Goal: Task Accomplishment & Management: Manage account settings

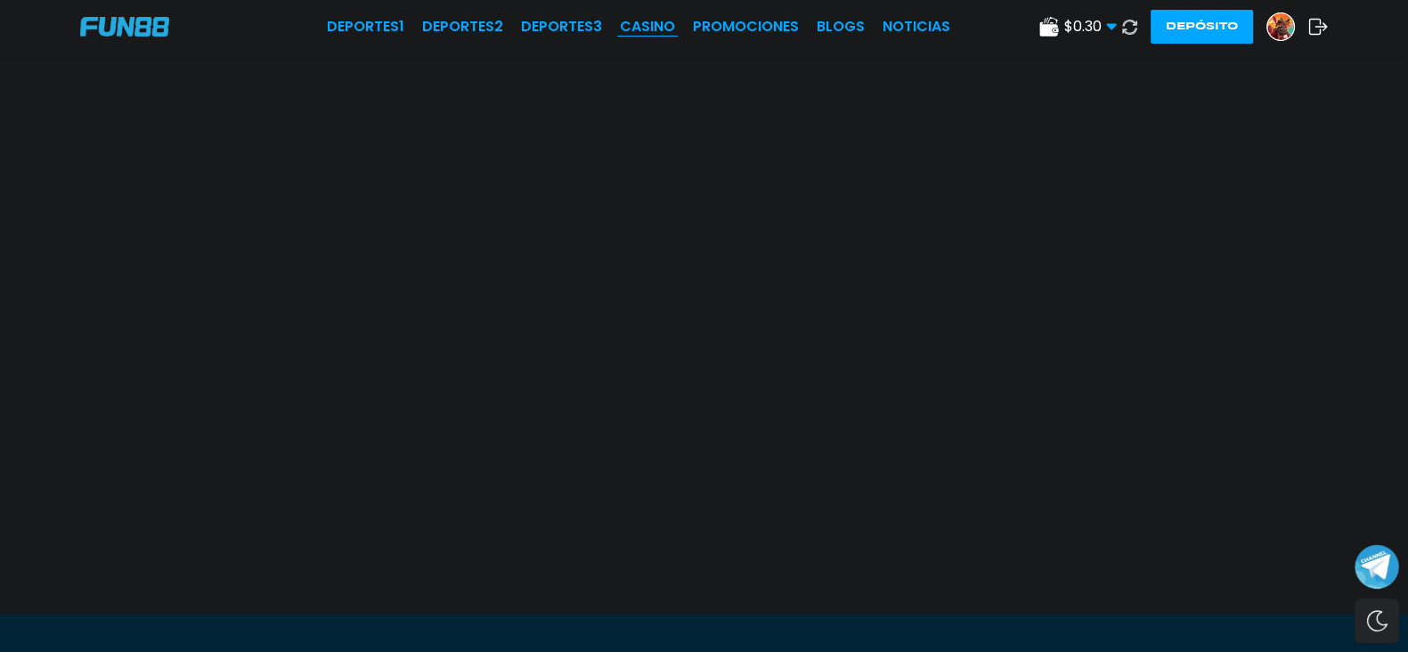
click at [620, 25] on link "CASINO" at bounding box center [647, 26] width 55 height 21
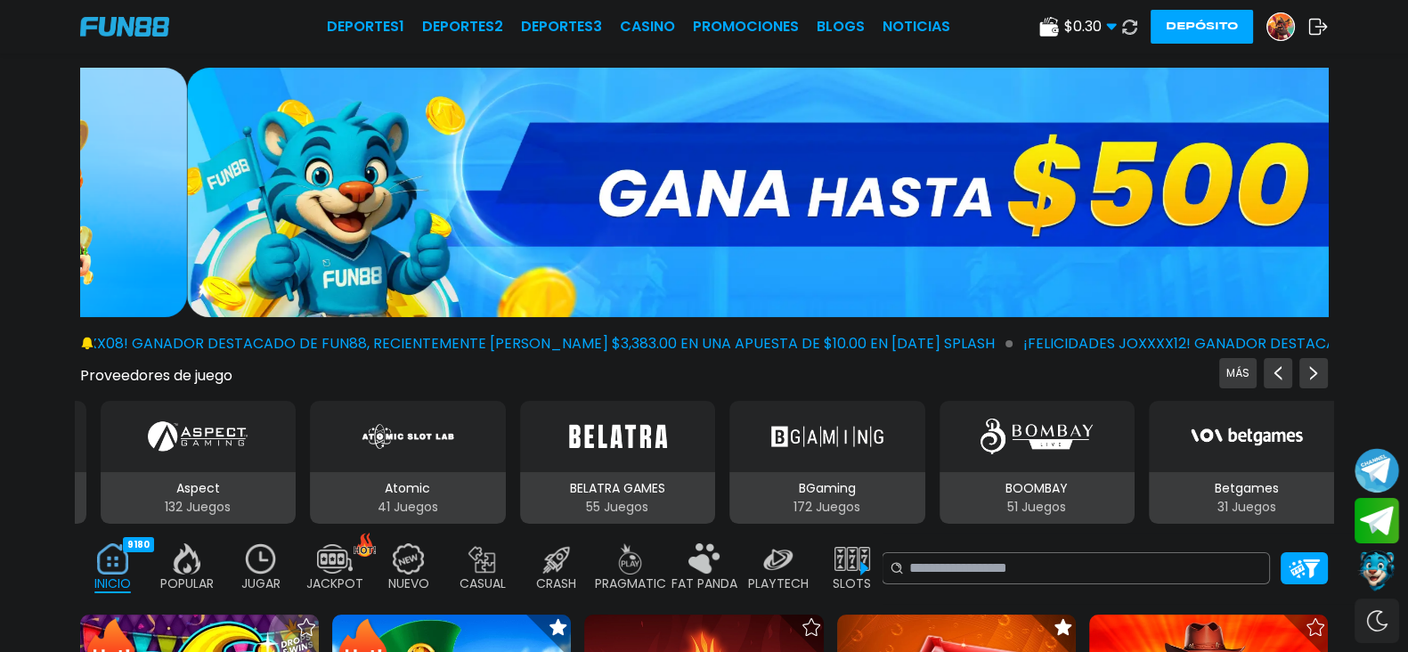
click at [169, 28] on img at bounding box center [124, 27] width 89 height 20
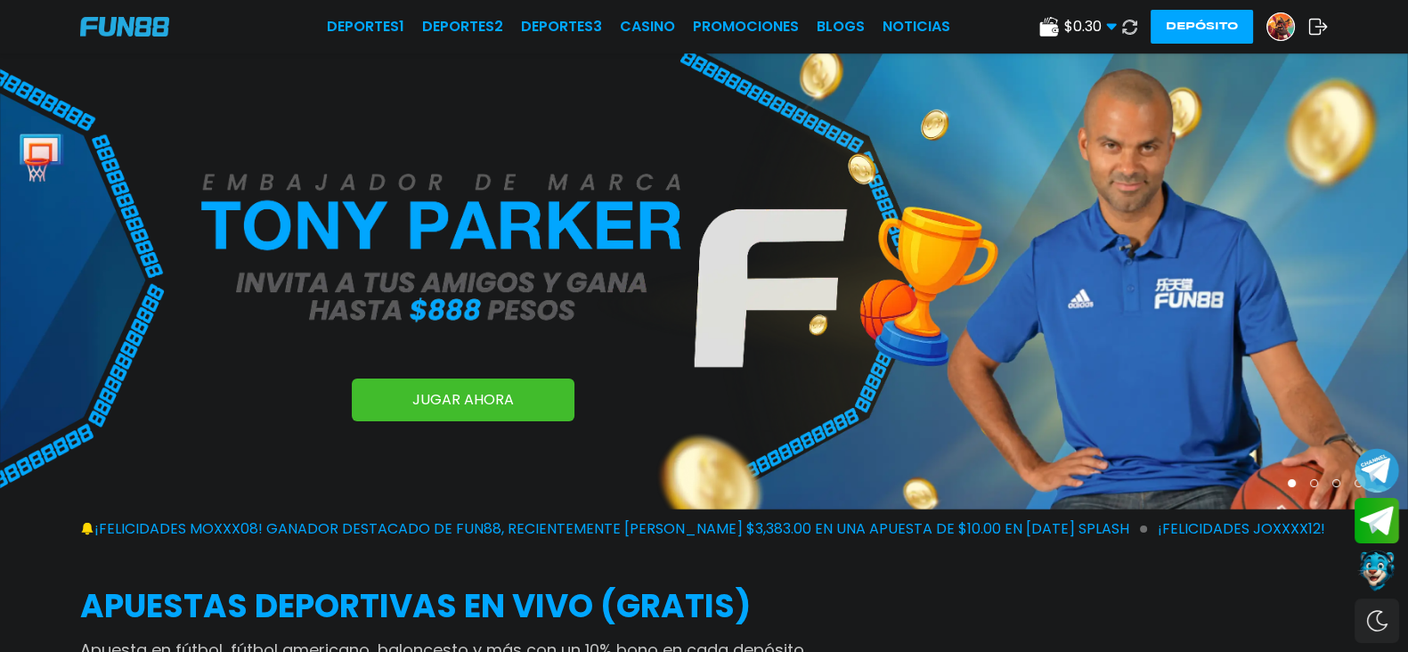
scroll to position [110, 0]
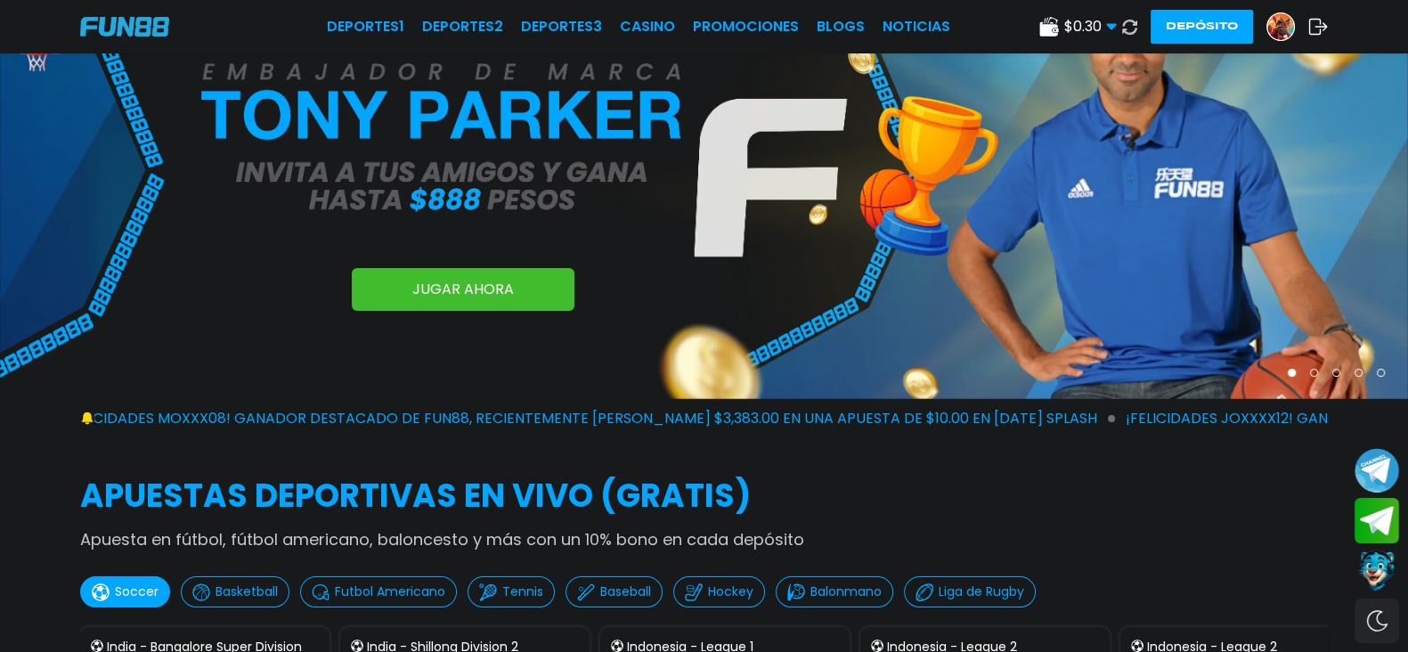
click at [1308, 28] on icon at bounding box center [1318, 27] width 20 height 18
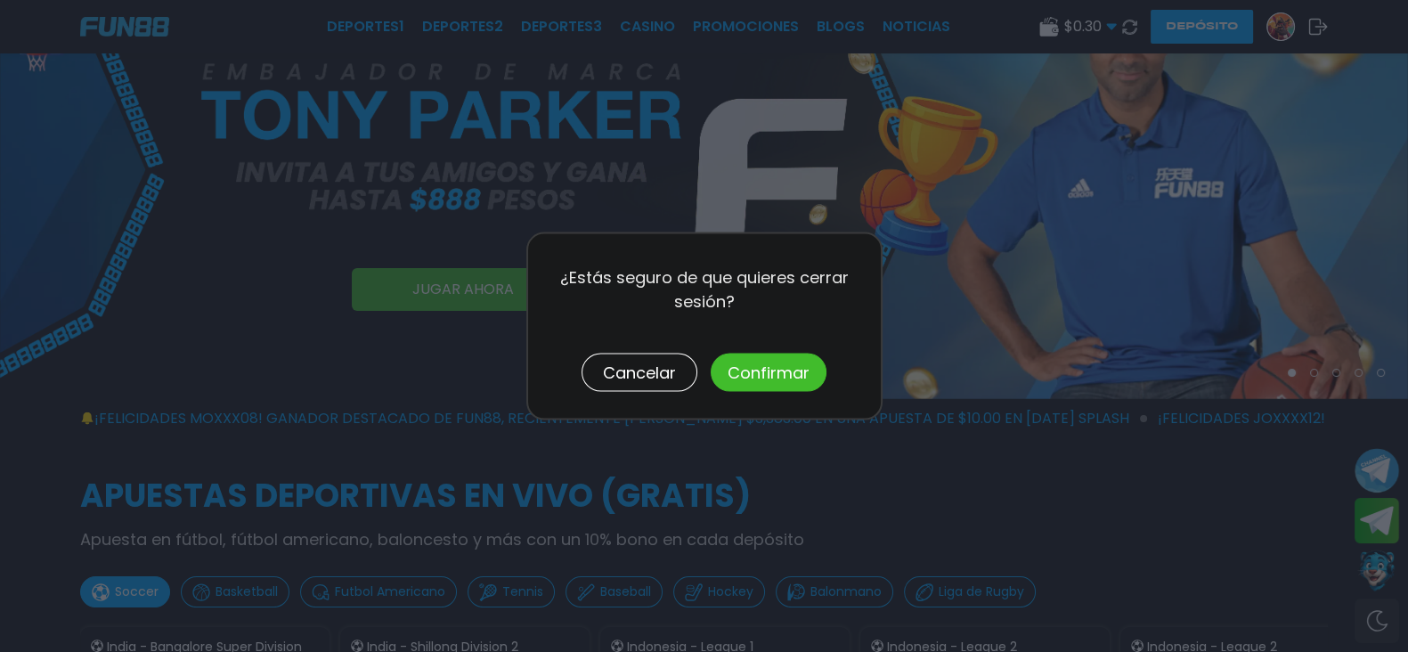
scroll to position [0, 0]
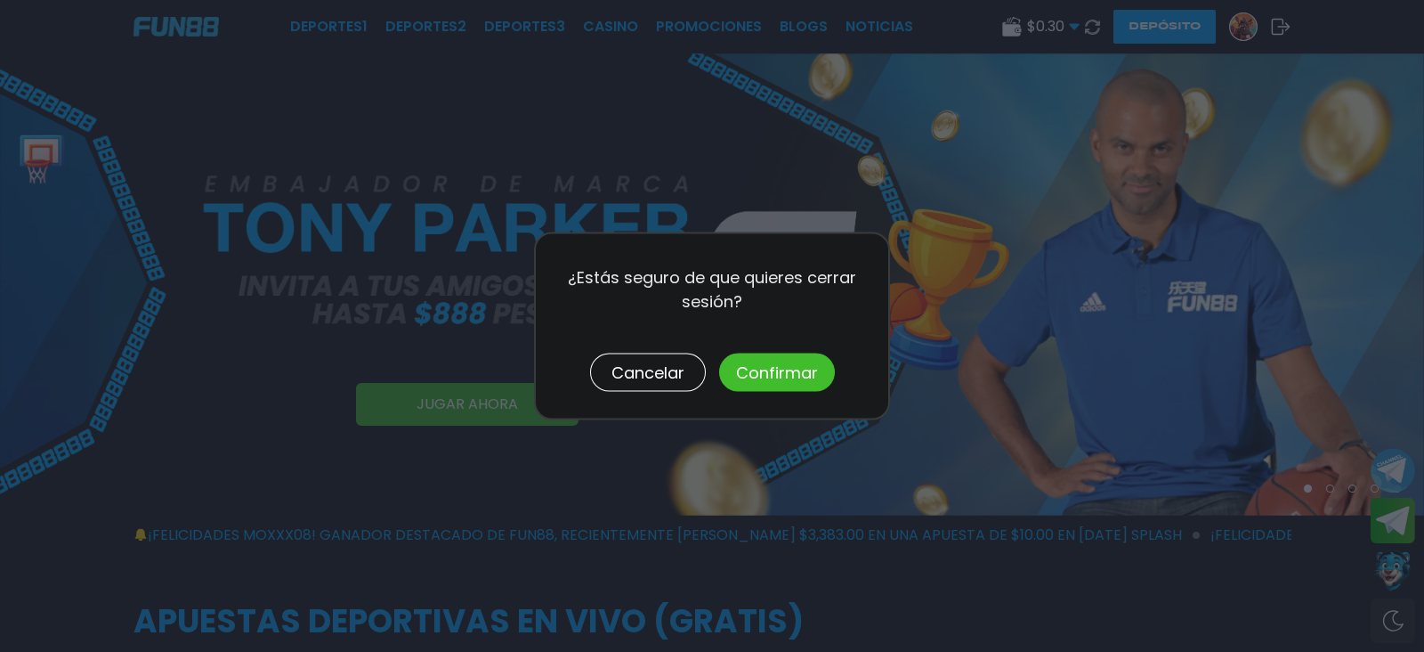
drag, startPoint x: 651, startPoint y: 362, endPoint x: 815, endPoint y: 352, distance: 165.0
click at [650, 358] on button "Cancelar" at bounding box center [648, 372] width 116 height 38
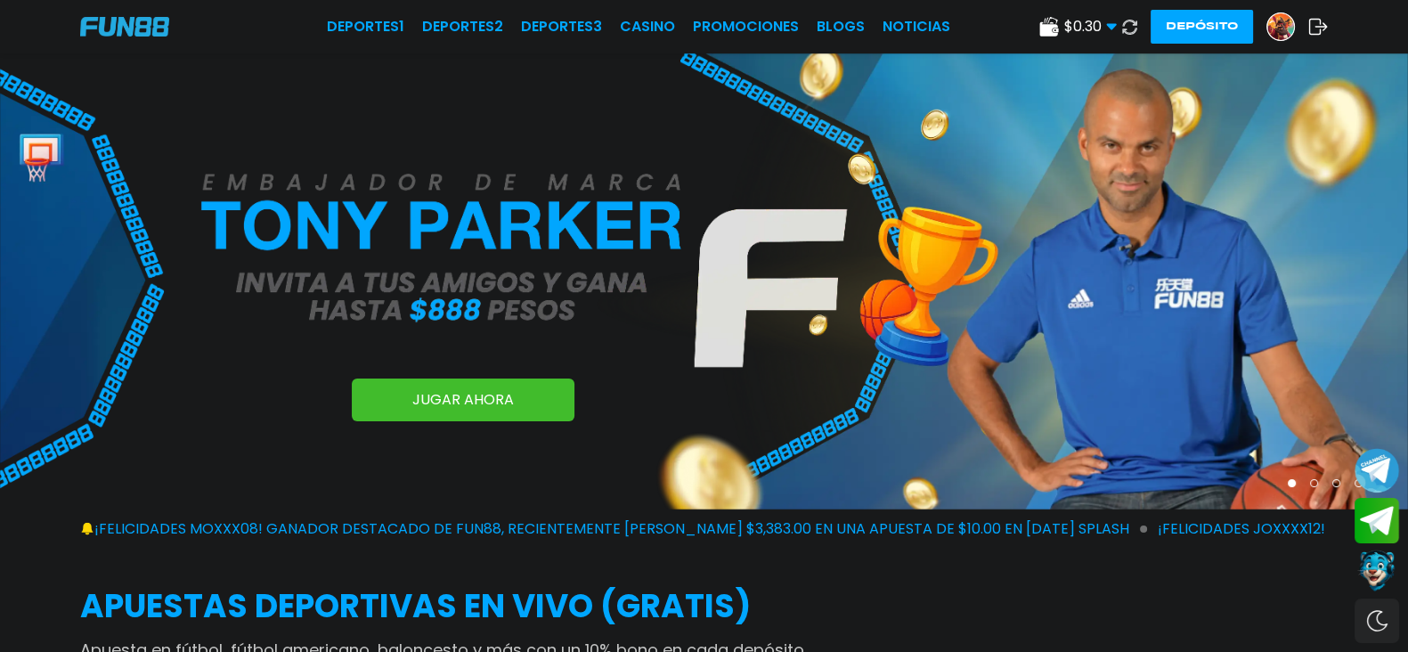
click at [1267, 22] on img at bounding box center [1280, 26] width 27 height 27
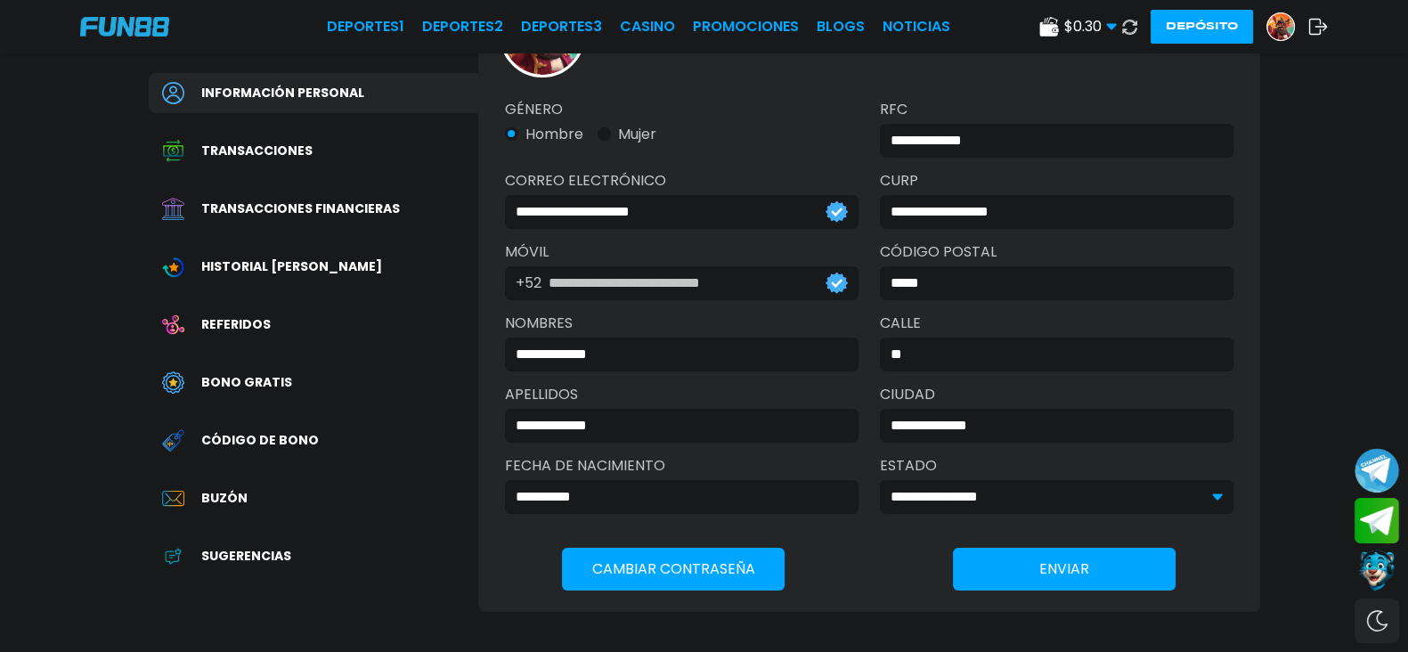
scroll to position [222, 0]
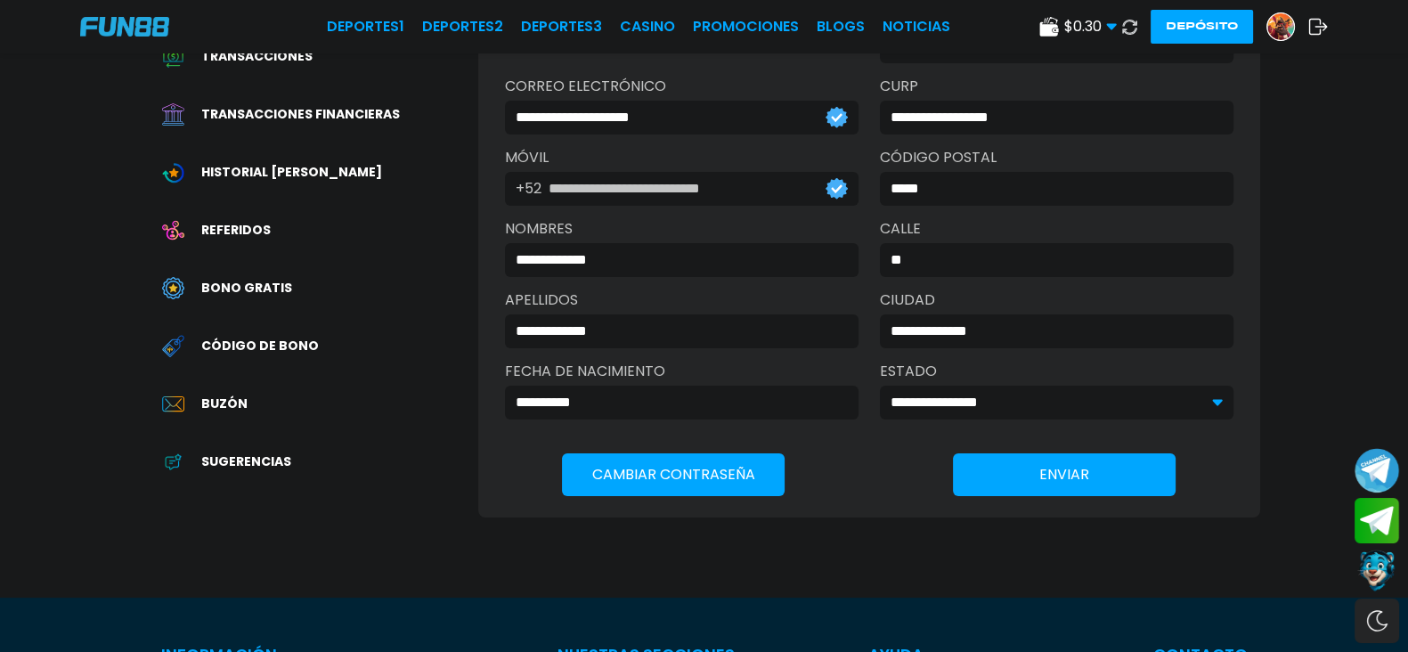
click at [258, 297] on div "Bono Gratis" at bounding box center [313, 288] width 329 height 40
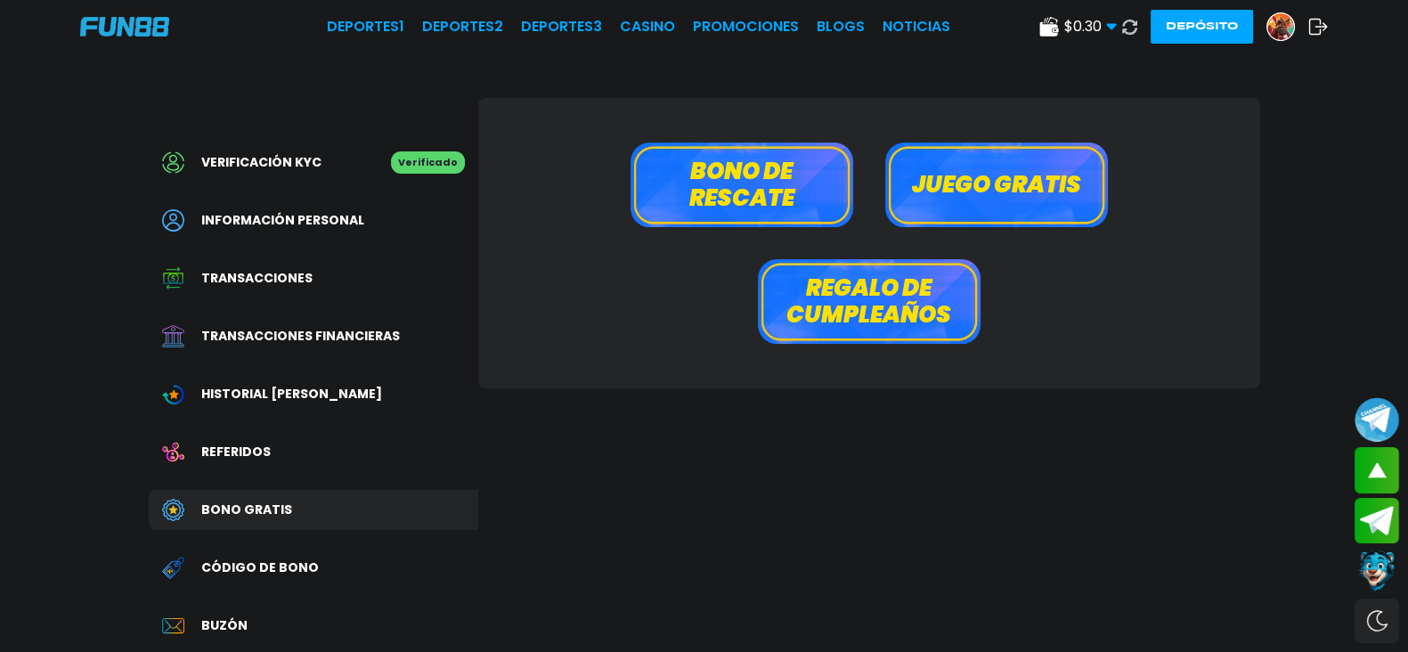
click at [701, 187] on button "Bono de rescate" at bounding box center [741, 184] width 223 height 85
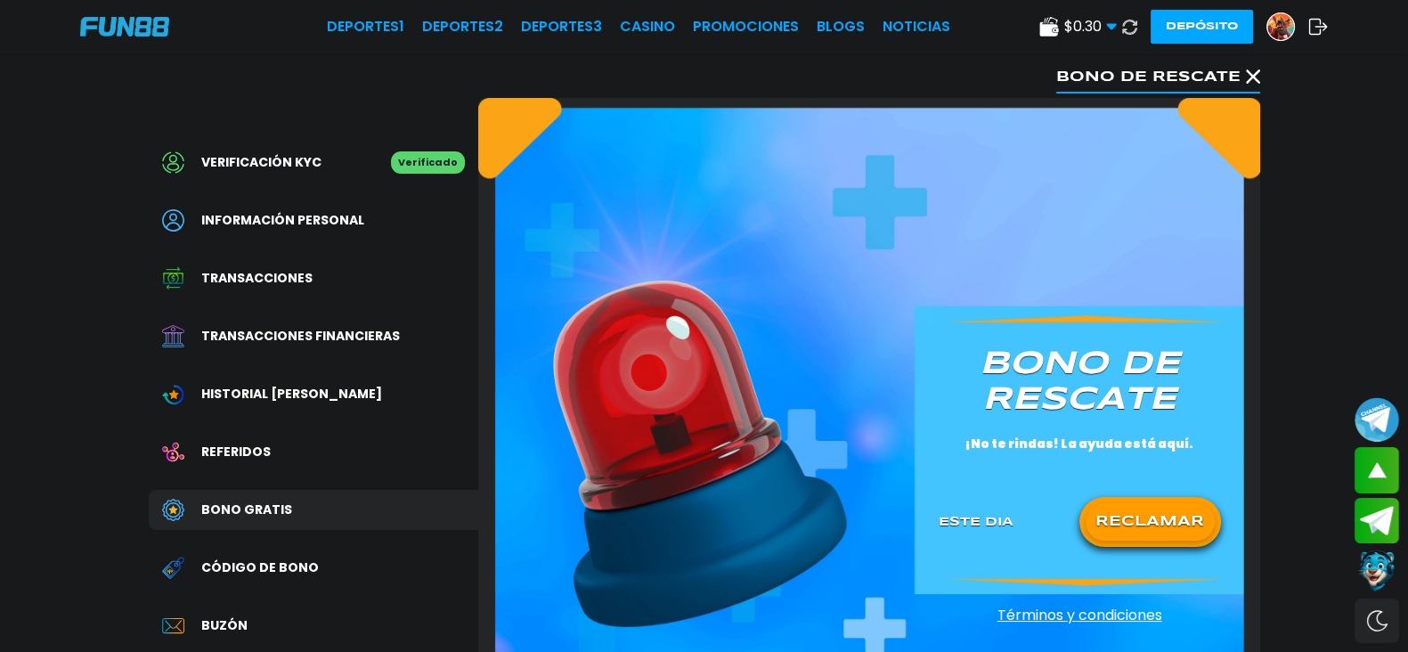
drag, startPoint x: 1142, startPoint y: 521, endPoint x: 1149, endPoint y: 527, distance: 9.5
click at [1149, 527] on button "RECLAMAR" at bounding box center [1149, 521] width 129 height 37
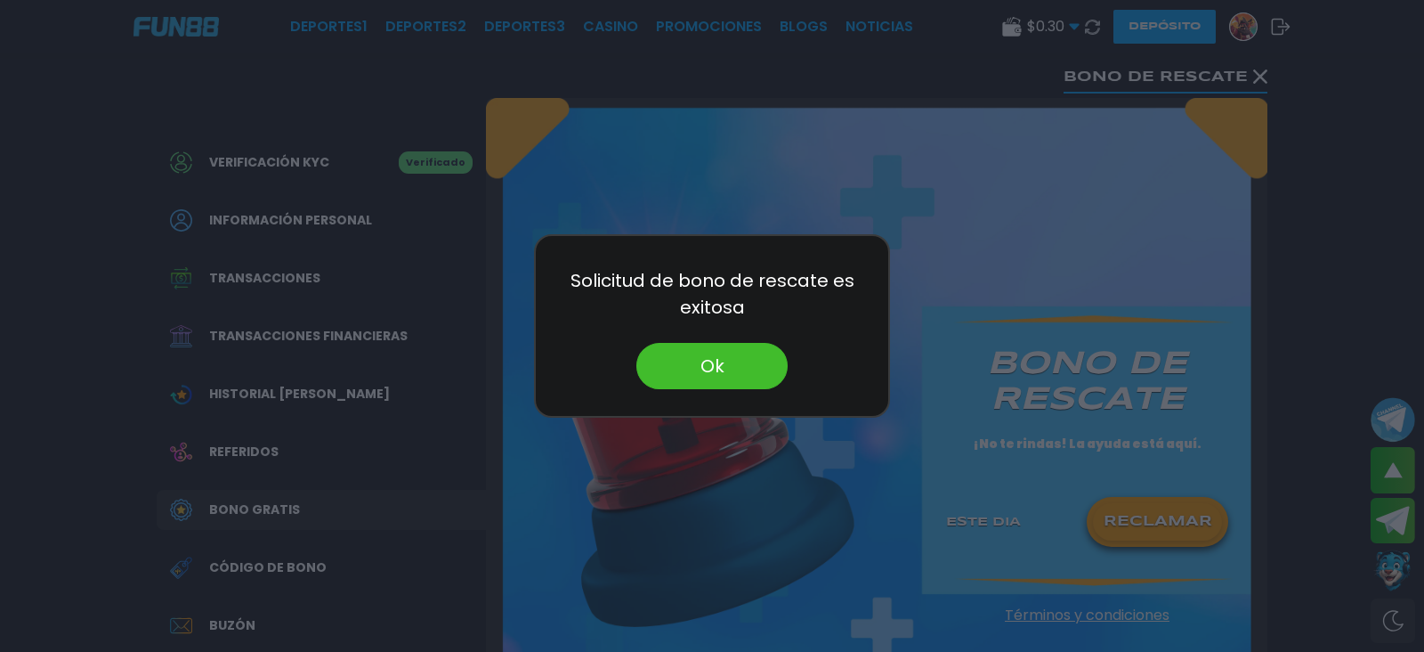
click at [726, 378] on button "Ok" at bounding box center [712, 366] width 151 height 46
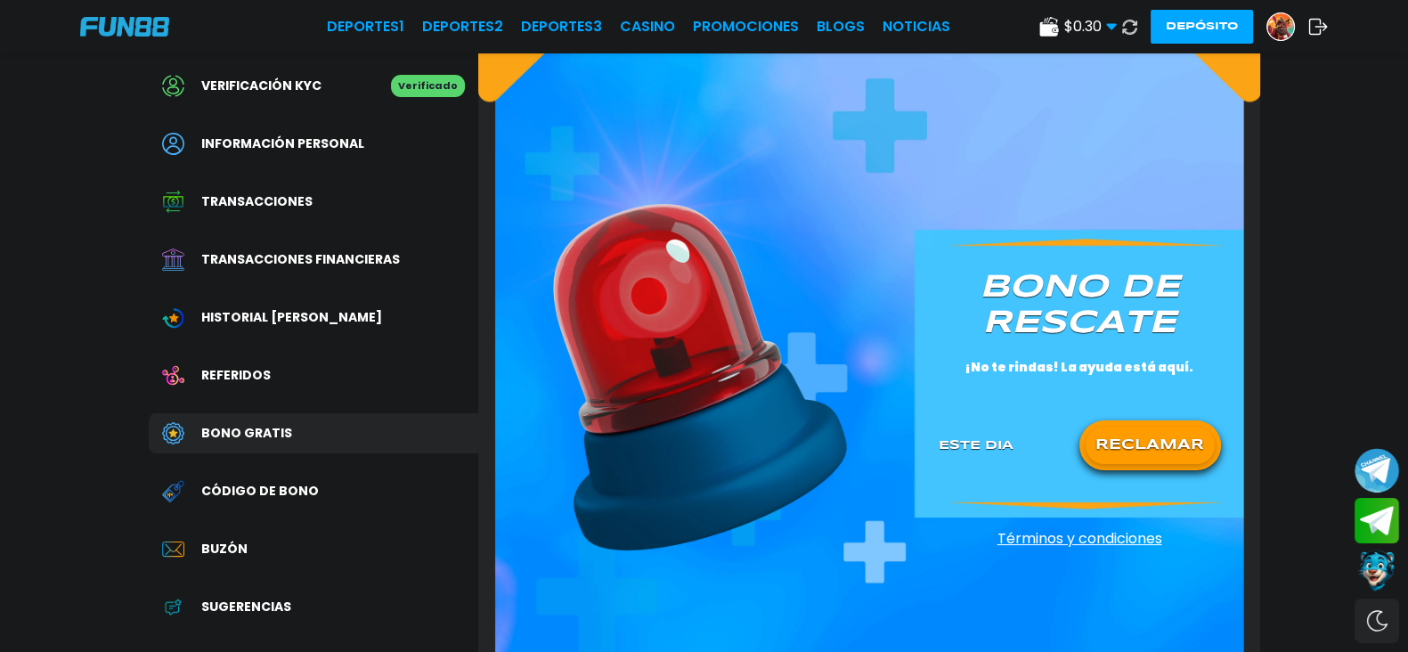
scroll to position [110, 0]
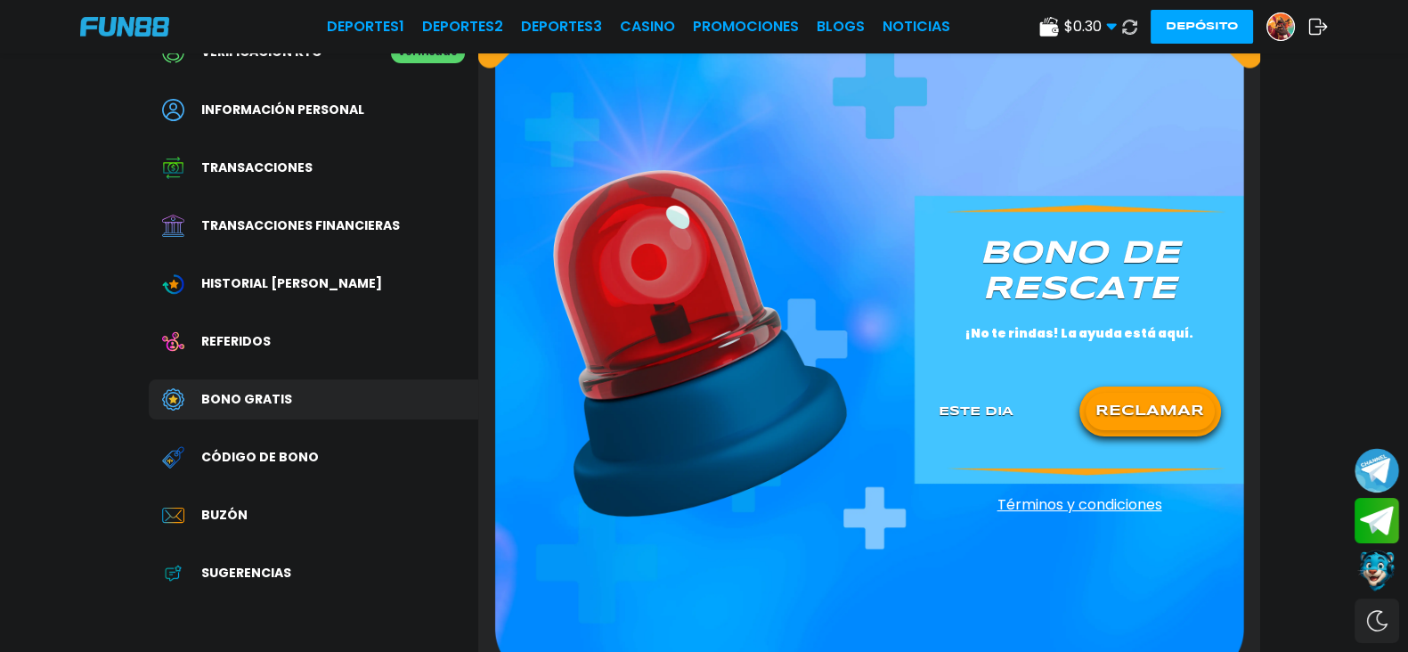
click at [188, 348] on div at bounding box center [181, 341] width 39 height 22
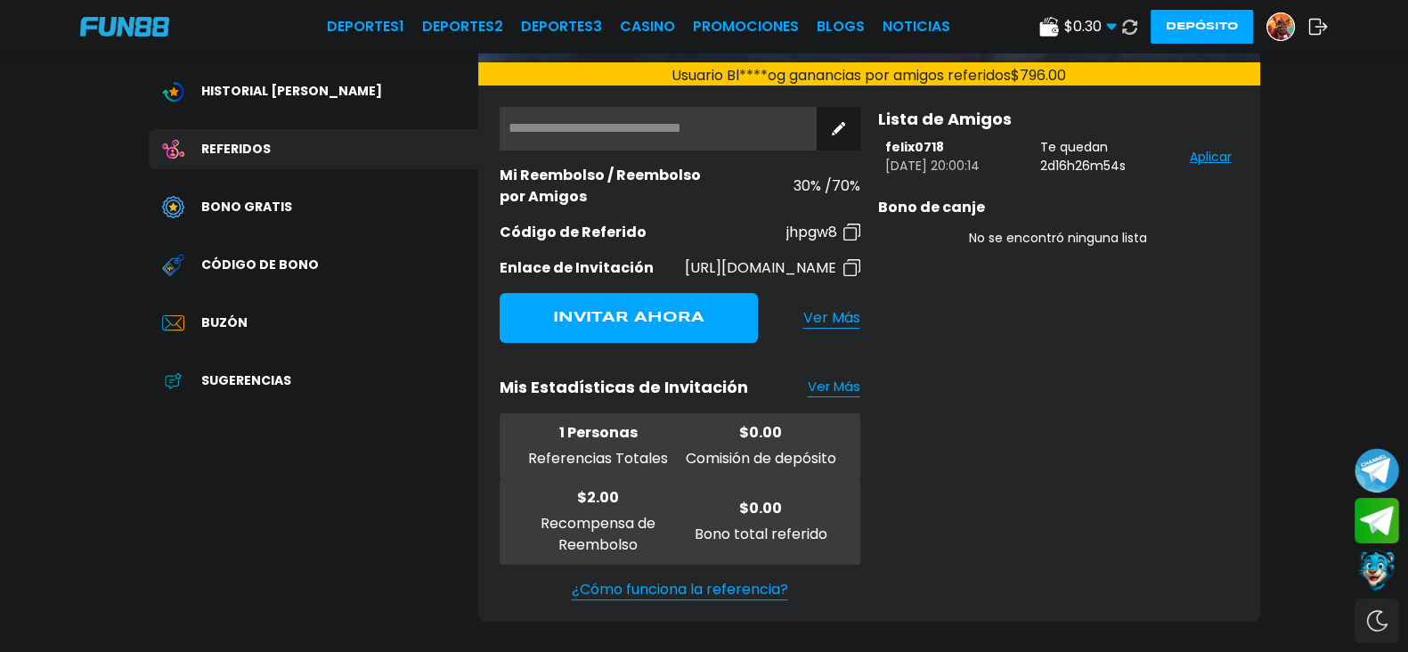
scroll to position [334, 0]
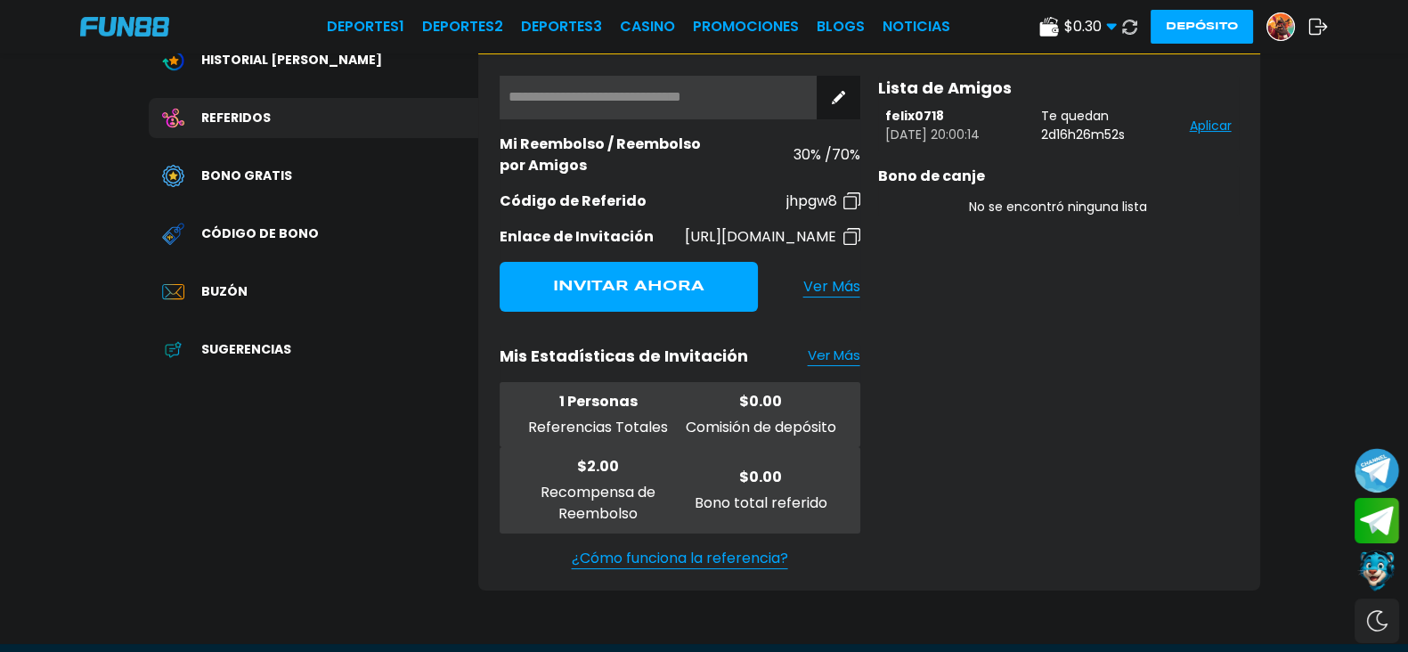
click at [237, 170] on span "Bono Gratis" at bounding box center [246, 175] width 91 height 19
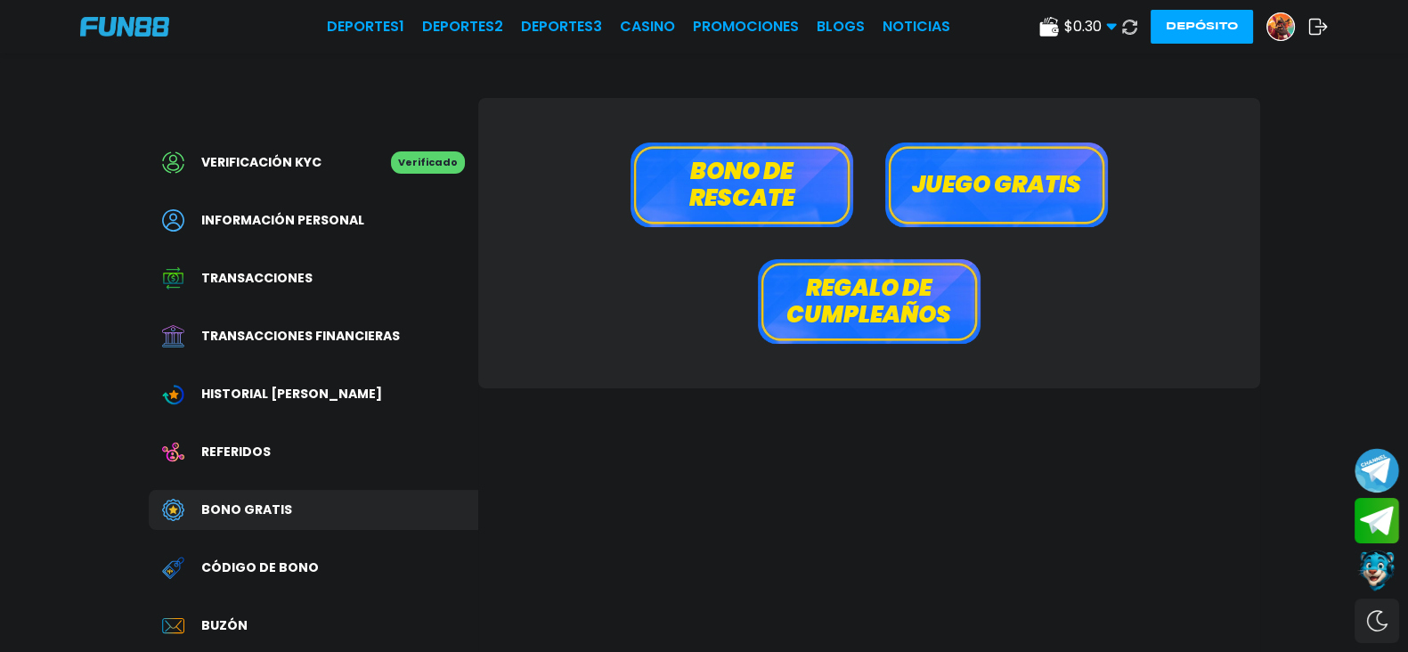
click at [1070, 177] on button "Juego gratis" at bounding box center [996, 184] width 223 height 85
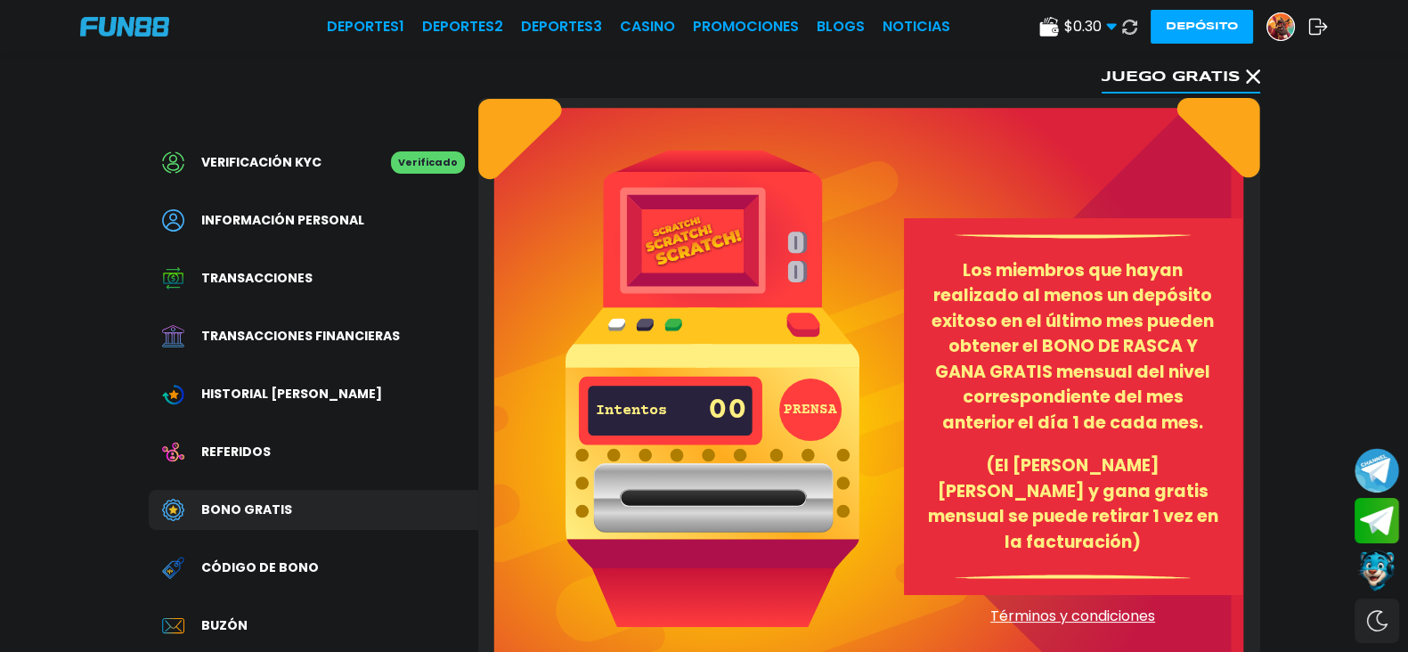
click at [704, 223] on img at bounding box center [712, 387] width 294 height 475
click at [547, 11] on div "Deportes 1 Deportes 2 Deportes 3 CASINO Promociones BLOGS NOTICIAS $ 0.30 Diner…" at bounding box center [704, 26] width 1408 height 53
click at [620, 20] on link "CASINO" at bounding box center [647, 26] width 55 height 21
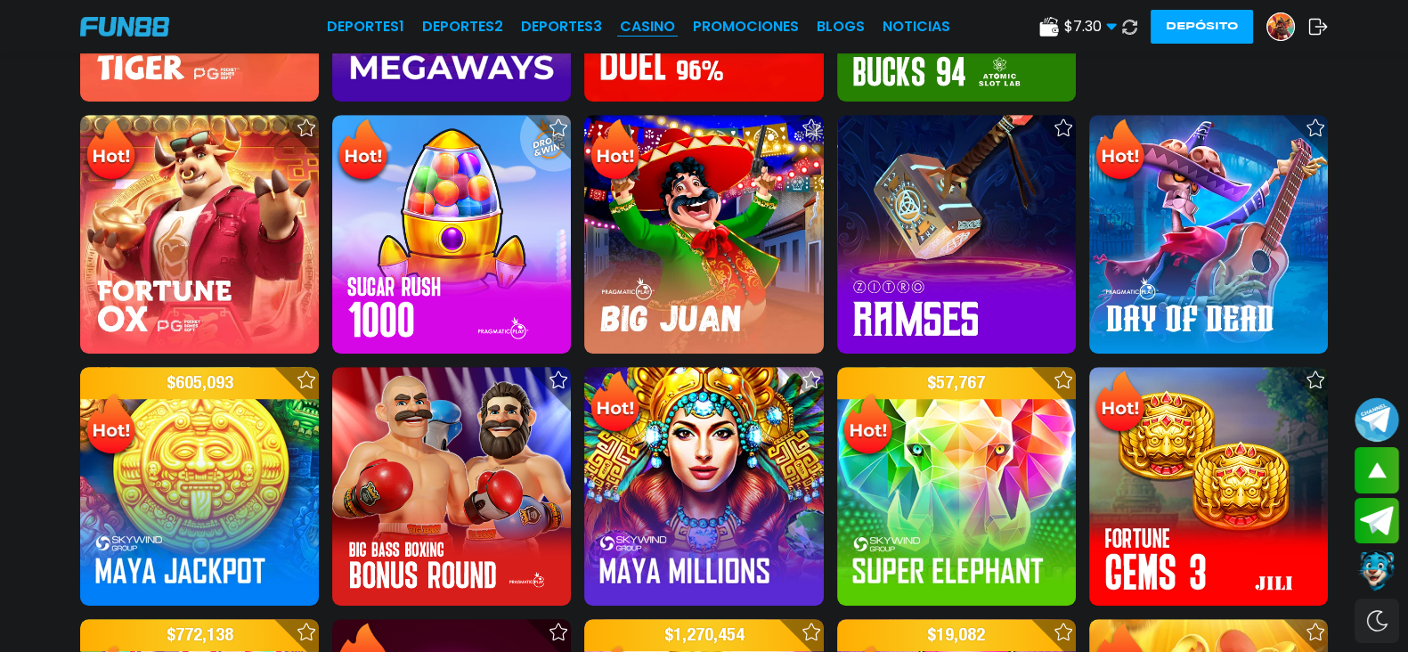
scroll to position [1224, 0]
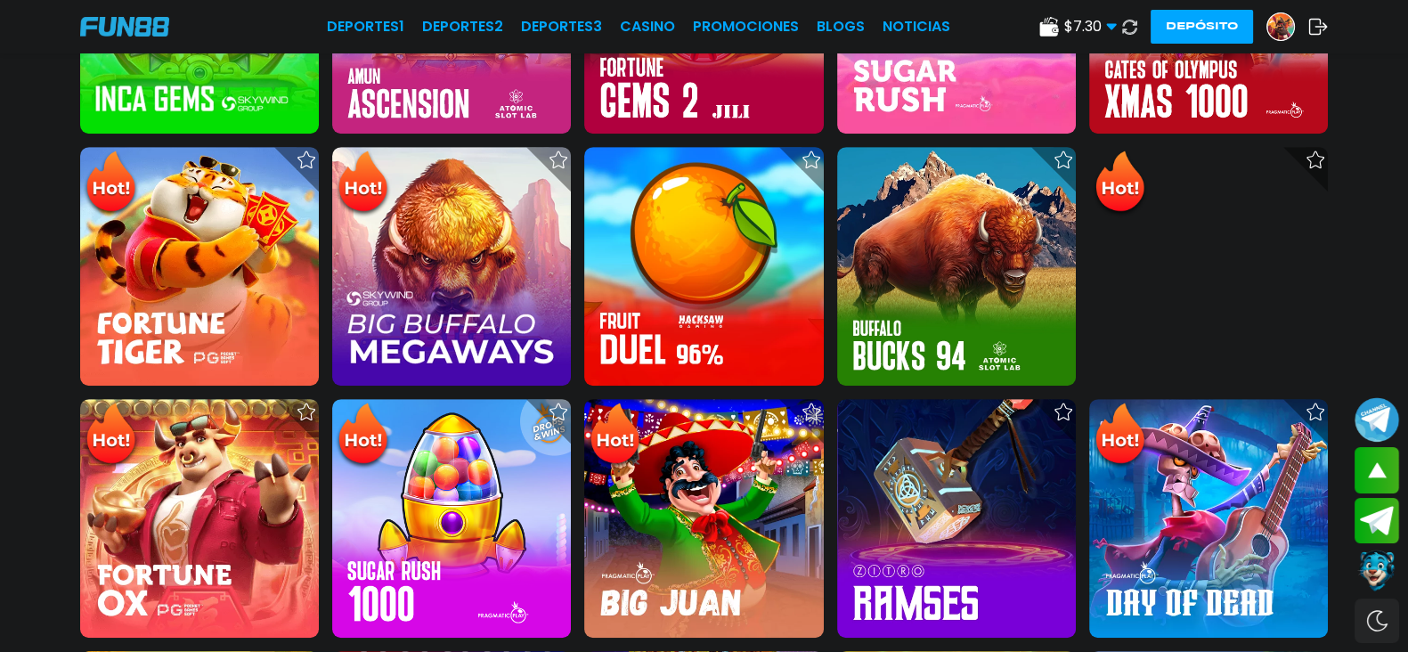
click at [1116, 28] on button at bounding box center [1129, 27] width 26 height 26
click at [1106, 22] on icon at bounding box center [1111, 26] width 11 height 11
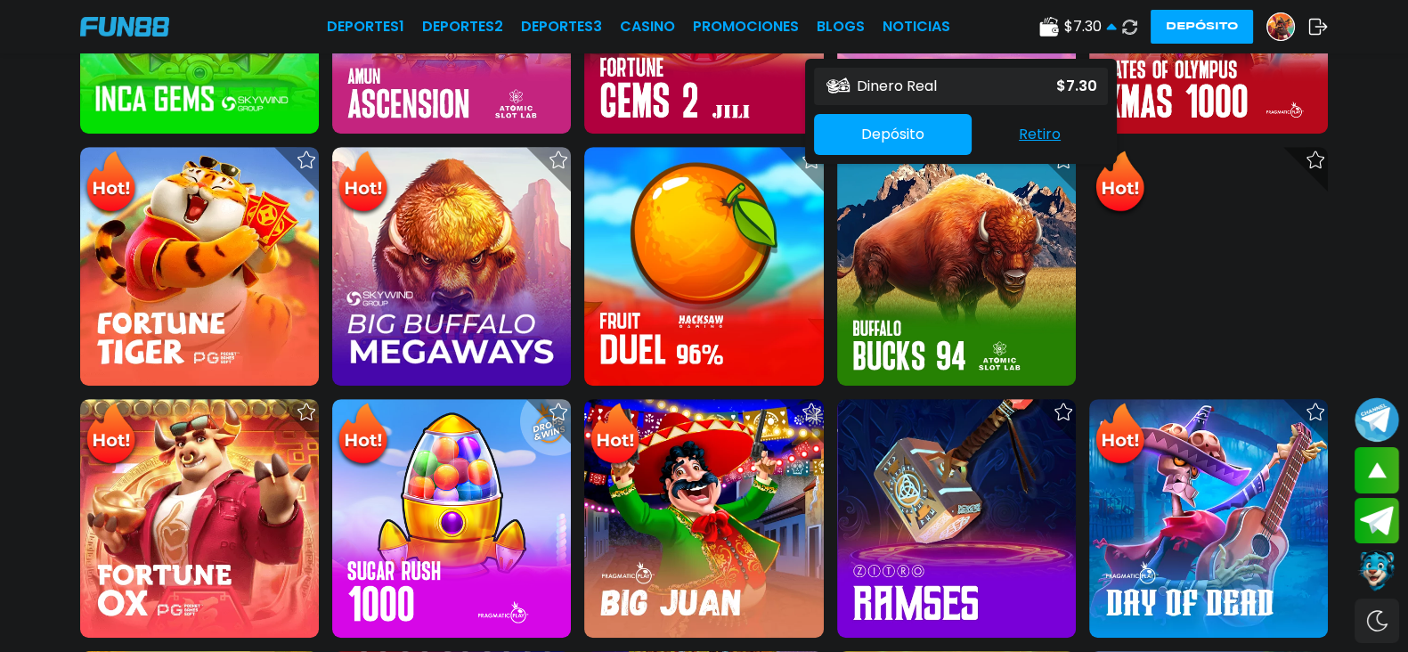
click at [1039, 27] on use at bounding box center [1048, 27] width 19 height 20
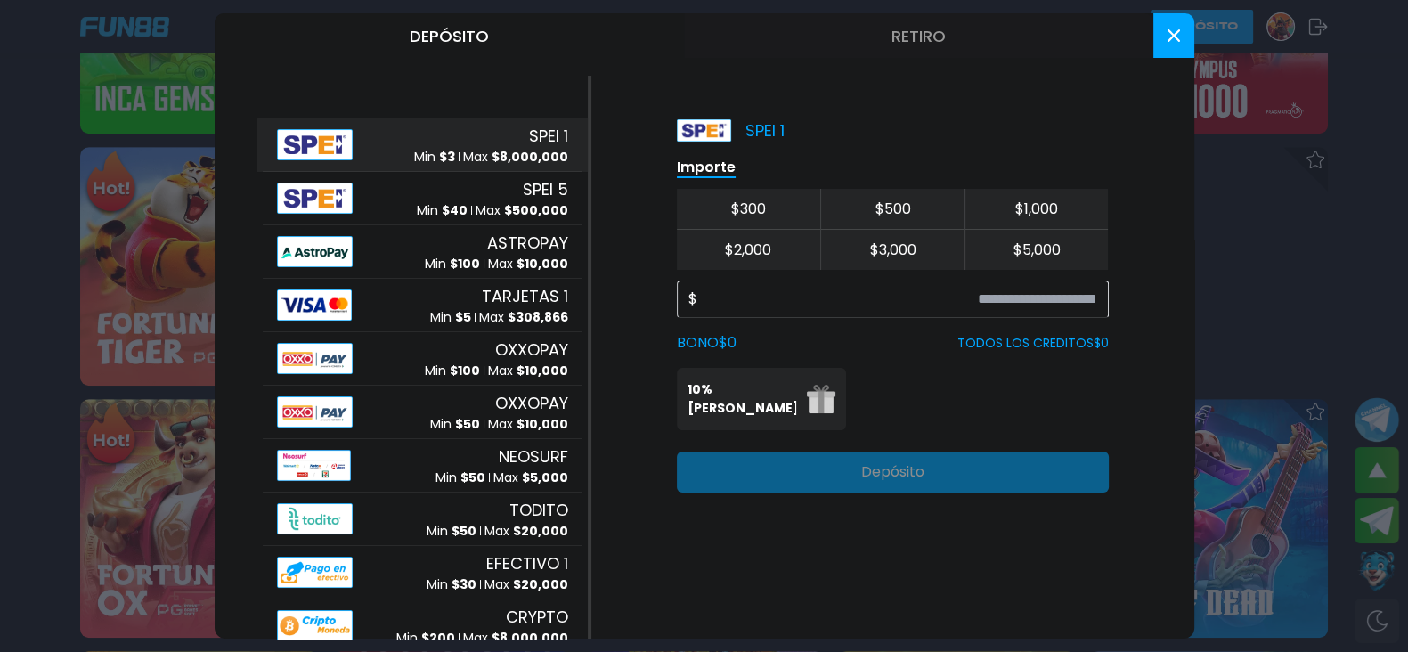
click at [1189, 55] on div "Depósito Retiro SPEI 1 Min $ 3 Max $ 8,000,000 SPEI 5 Min $ 40 Max $ 500,000 AS…" at bounding box center [704, 325] width 979 height 625
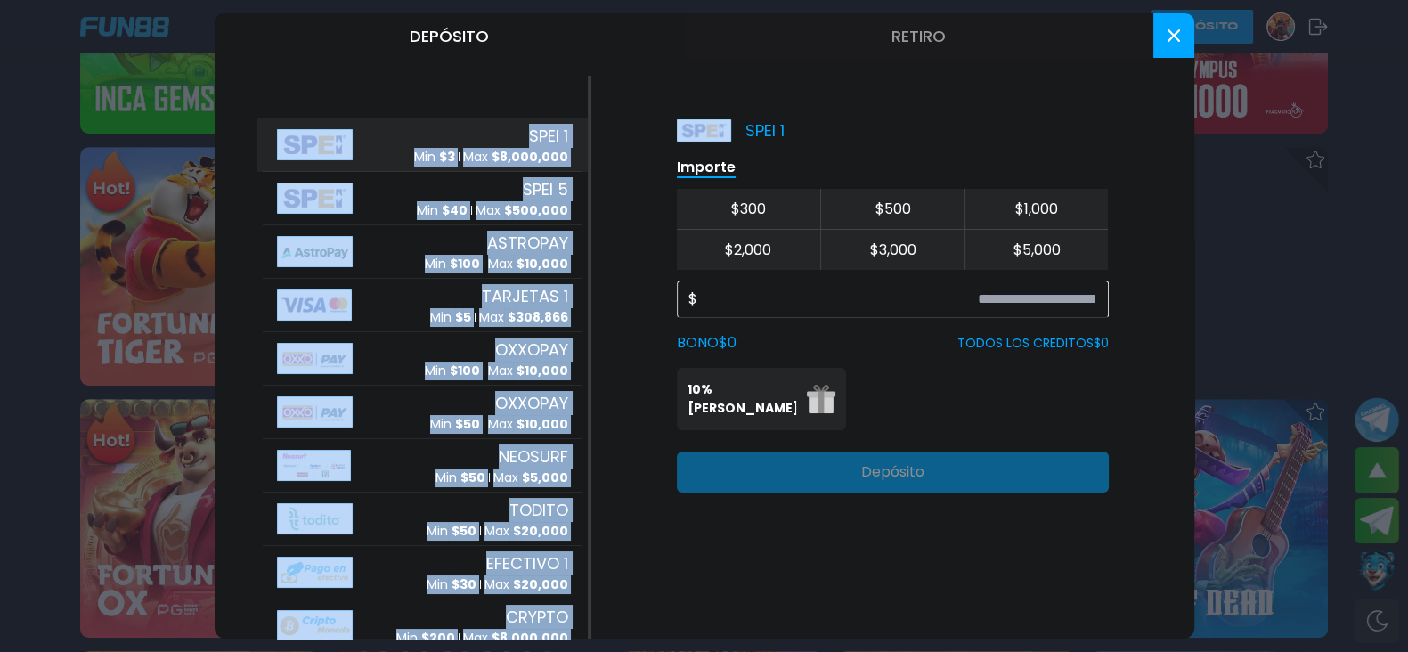
click at [1173, 37] on use at bounding box center [1172, 35] width 12 height 12
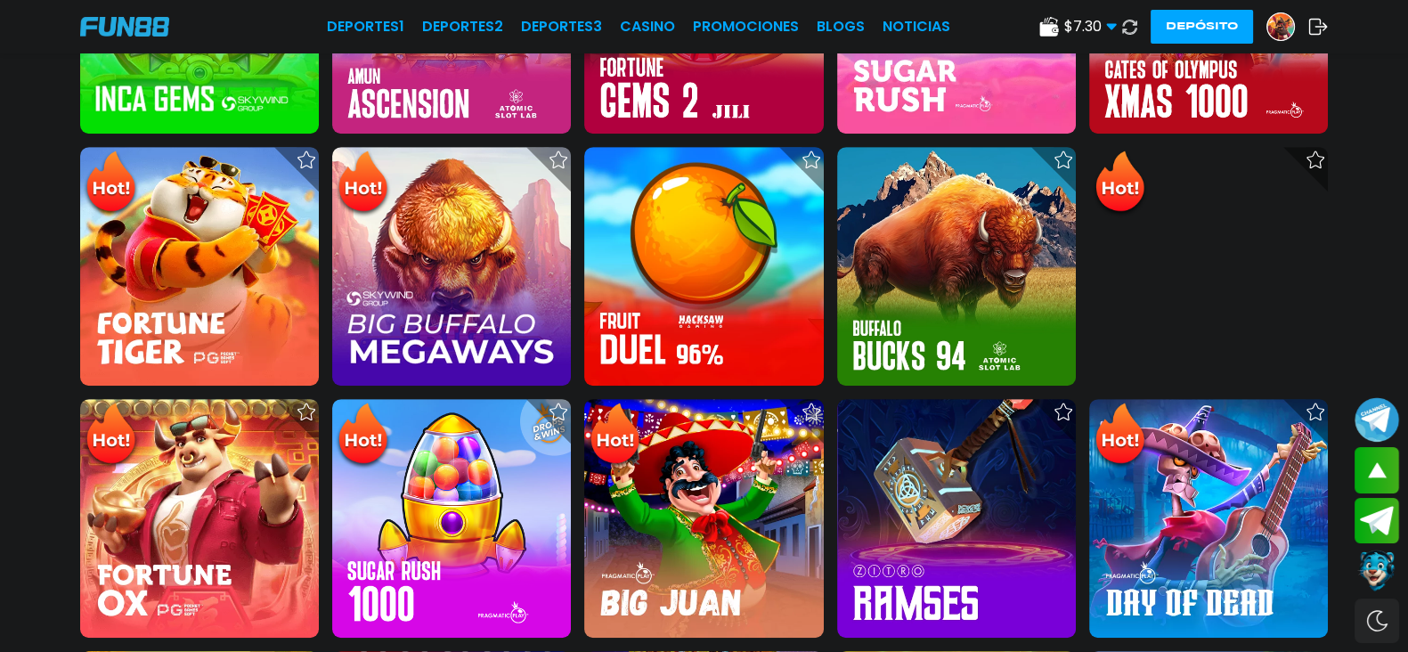
click at [1267, 20] on img at bounding box center [1280, 26] width 27 height 27
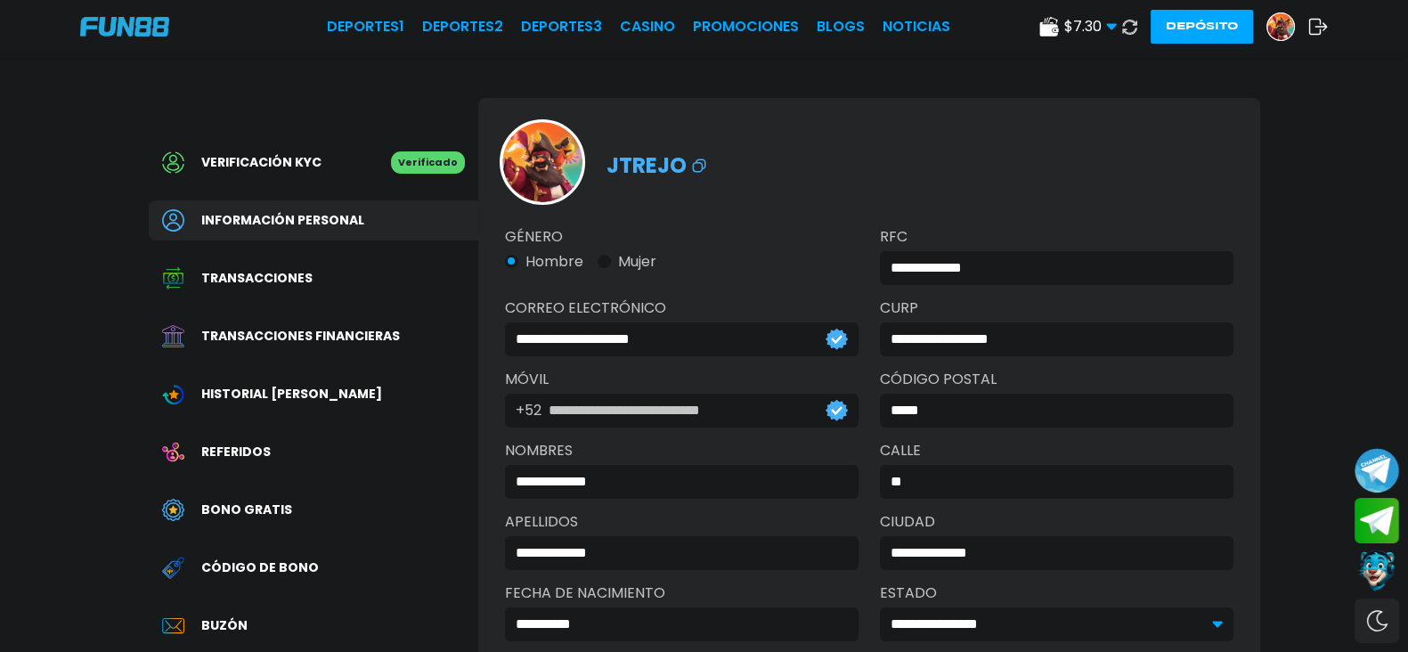
click at [261, 564] on span "Código de bono" at bounding box center [260, 567] width 118 height 19
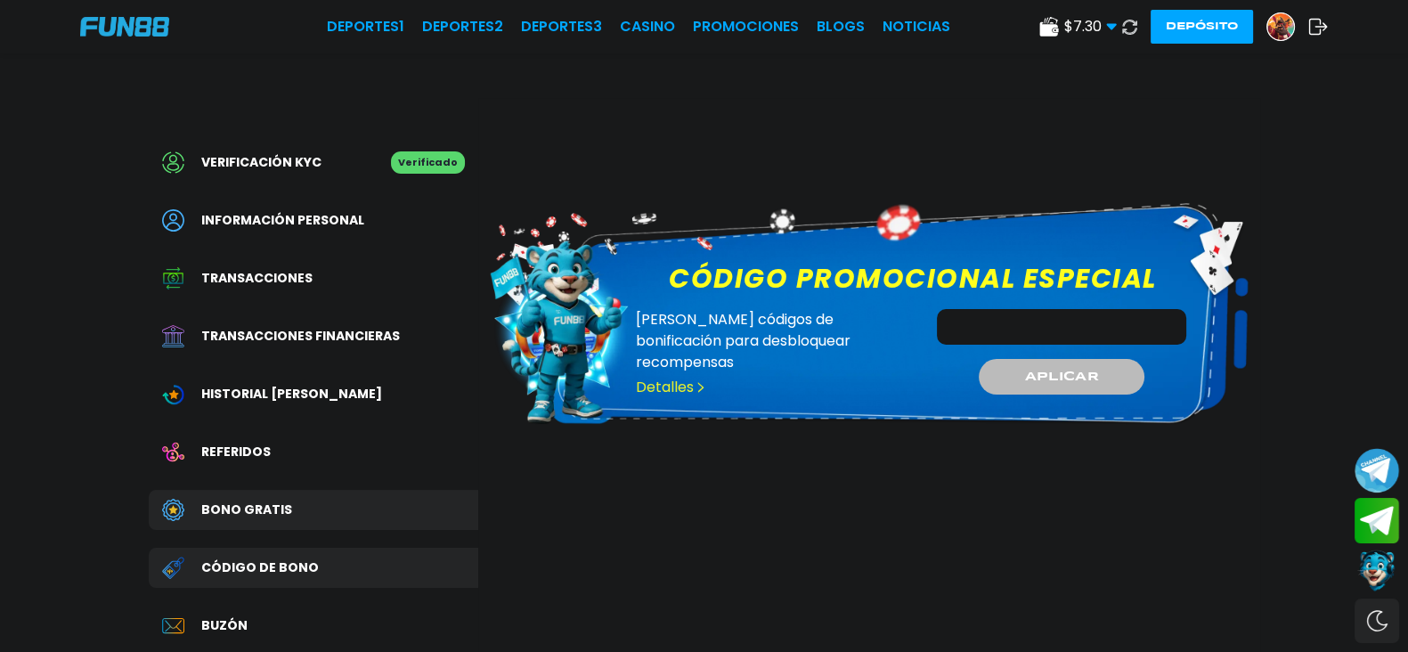
click at [248, 377] on div "Historial [PERSON_NAME]" at bounding box center [313, 394] width 329 height 40
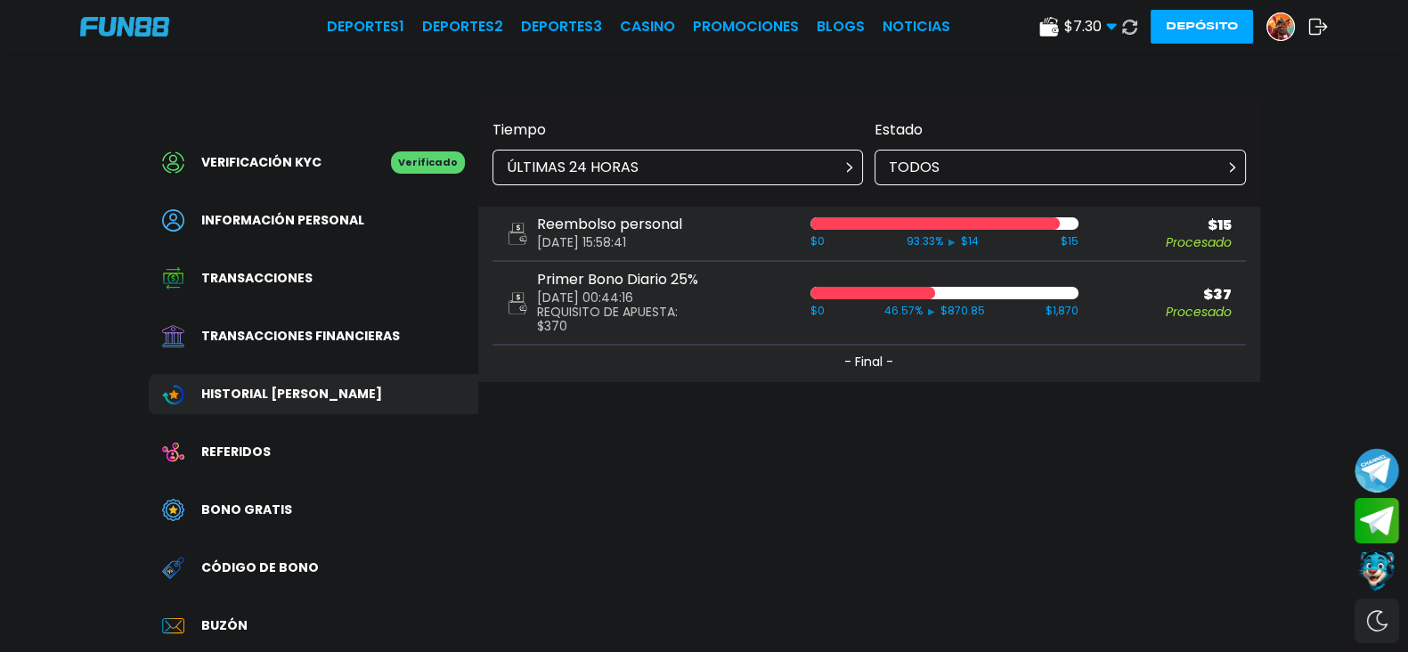
click at [1106, 28] on use at bounding box center [1111, 27] width 10 height 6
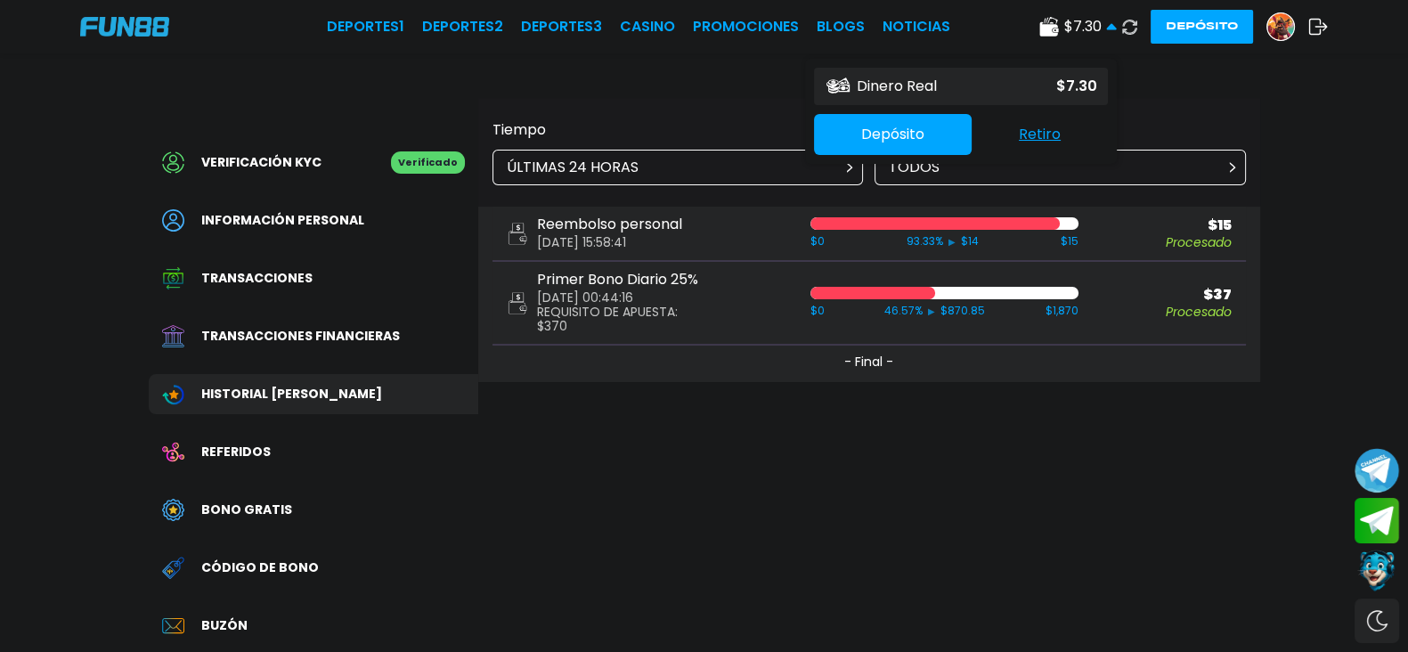
click at [976, 132] on button "Retiro" at bounding box center [1039, 134] width 136 height 37
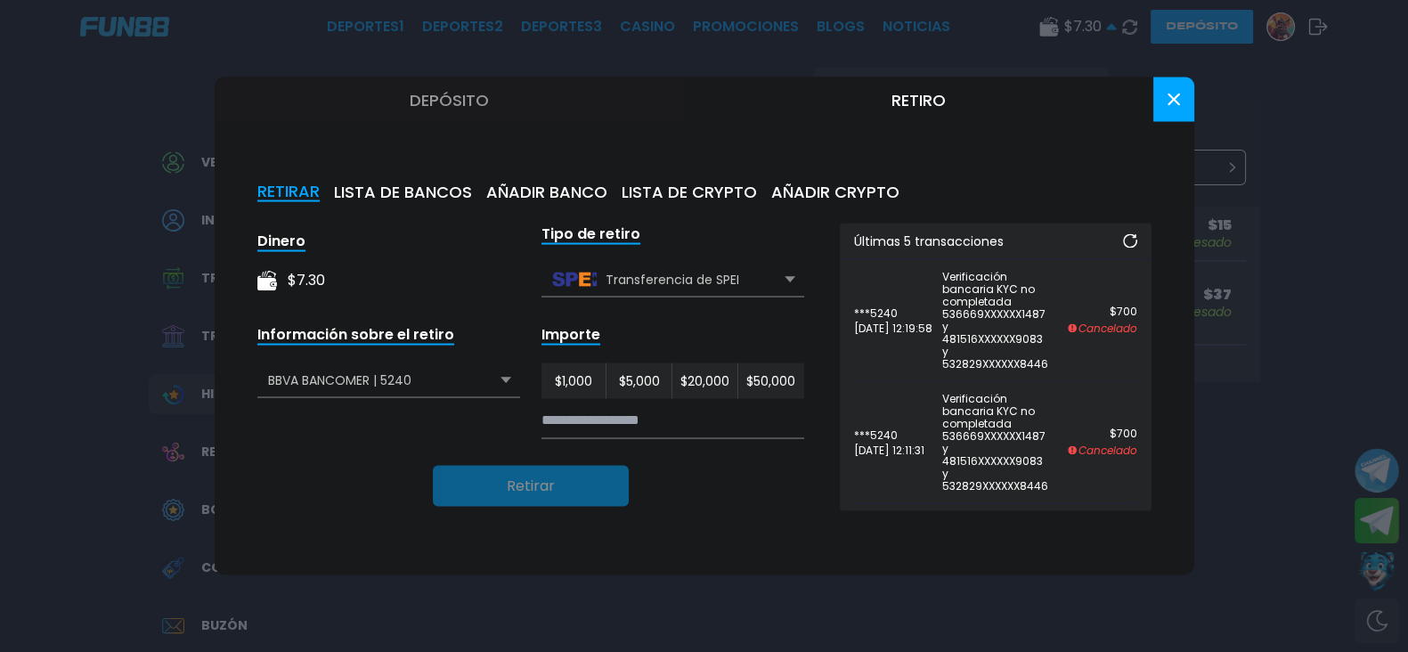
click at [1174, 110] on button at bounding box center [1173, 99] width 41 height 45
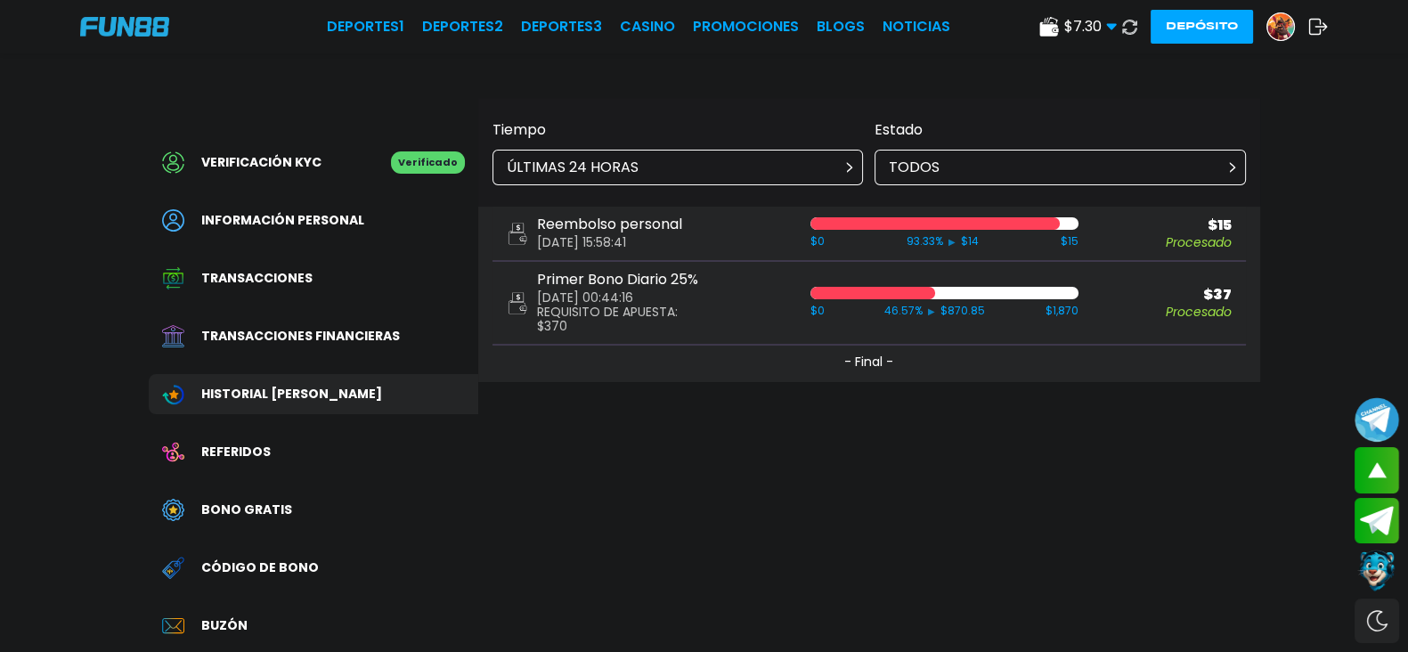
click at [320, 336] on span "Transacciones financieras" at bounding box center [300, 336] width 199 height 19
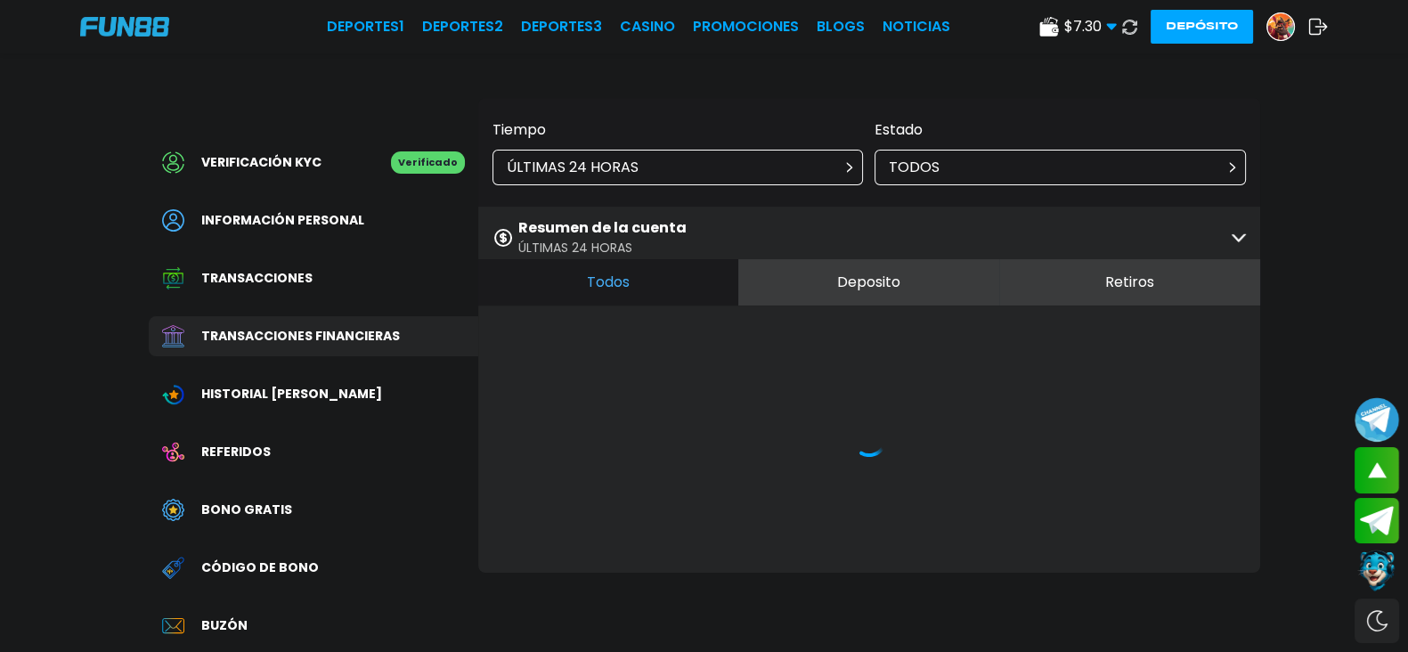
click at [1001, 278] on button "Retiros" at bounding box center [1129, 282] width 261 height 46
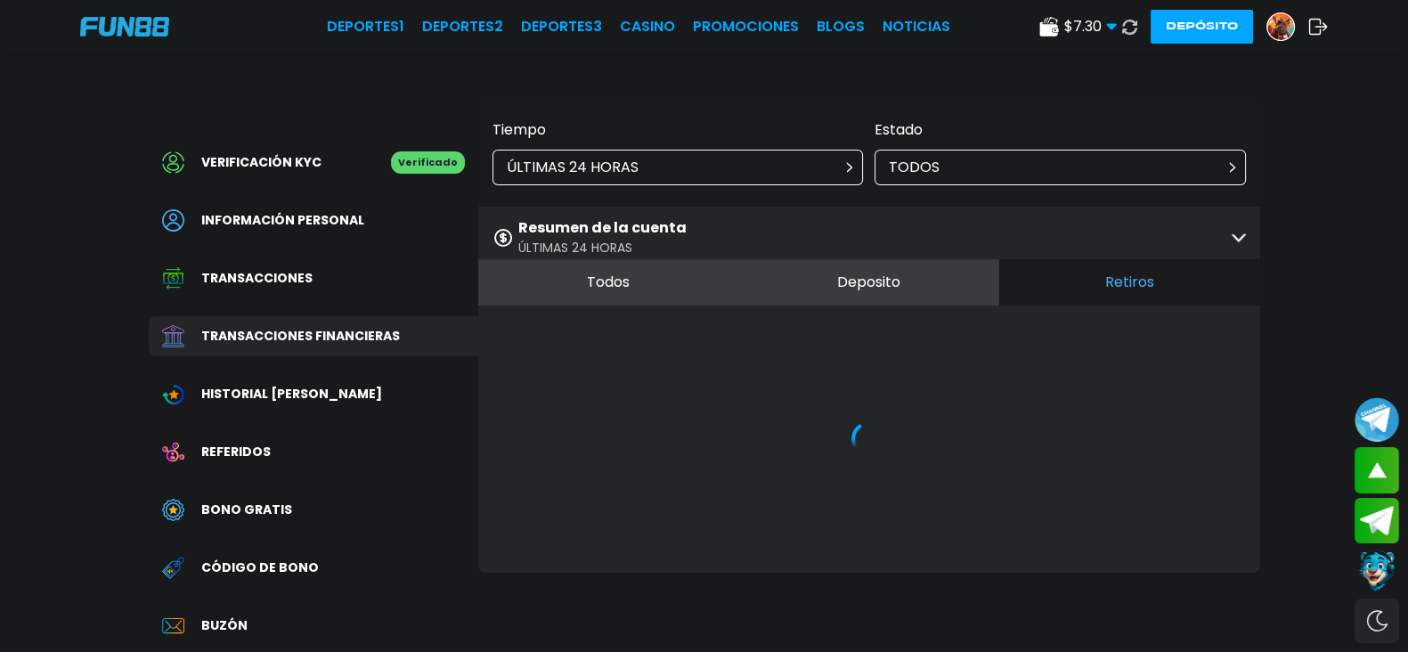
click at [831, 275] on button "Deposito" at bounding box center [868, 282] width 261 height 46
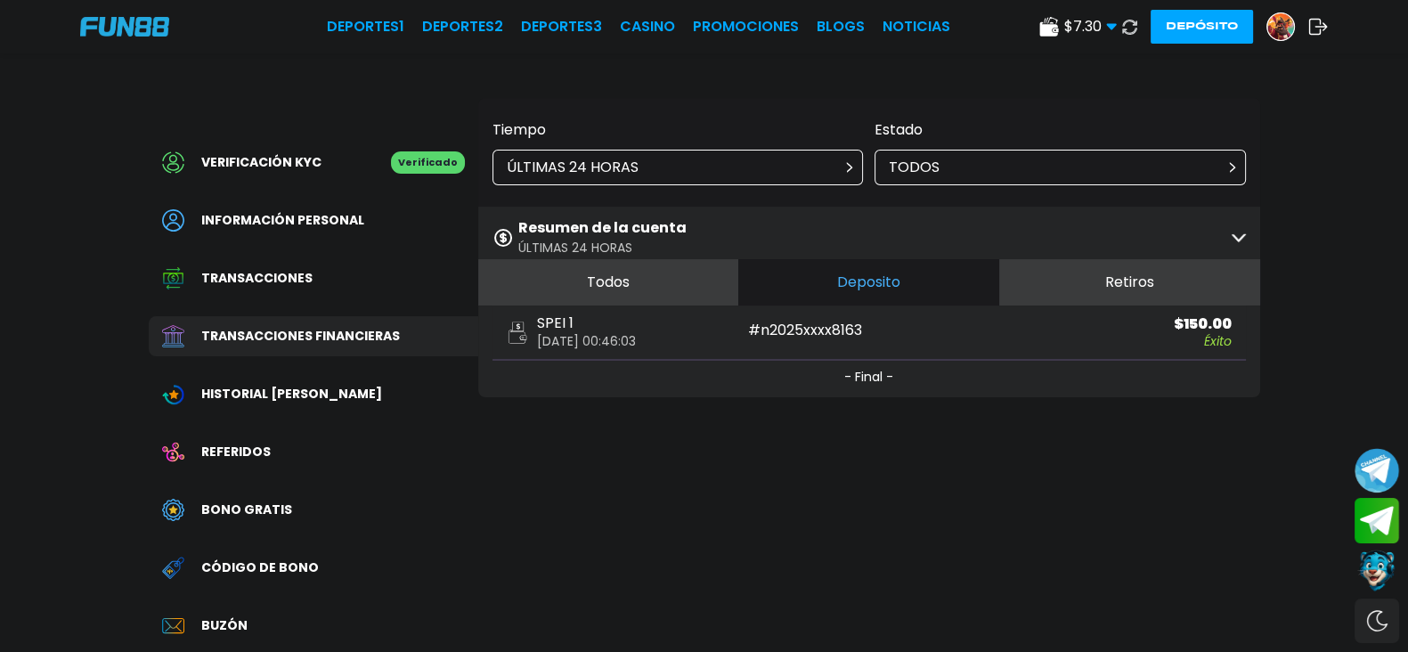
click at [231, 279] on span "Transacciones" at bounding box center [256, 278] width 111 height 19
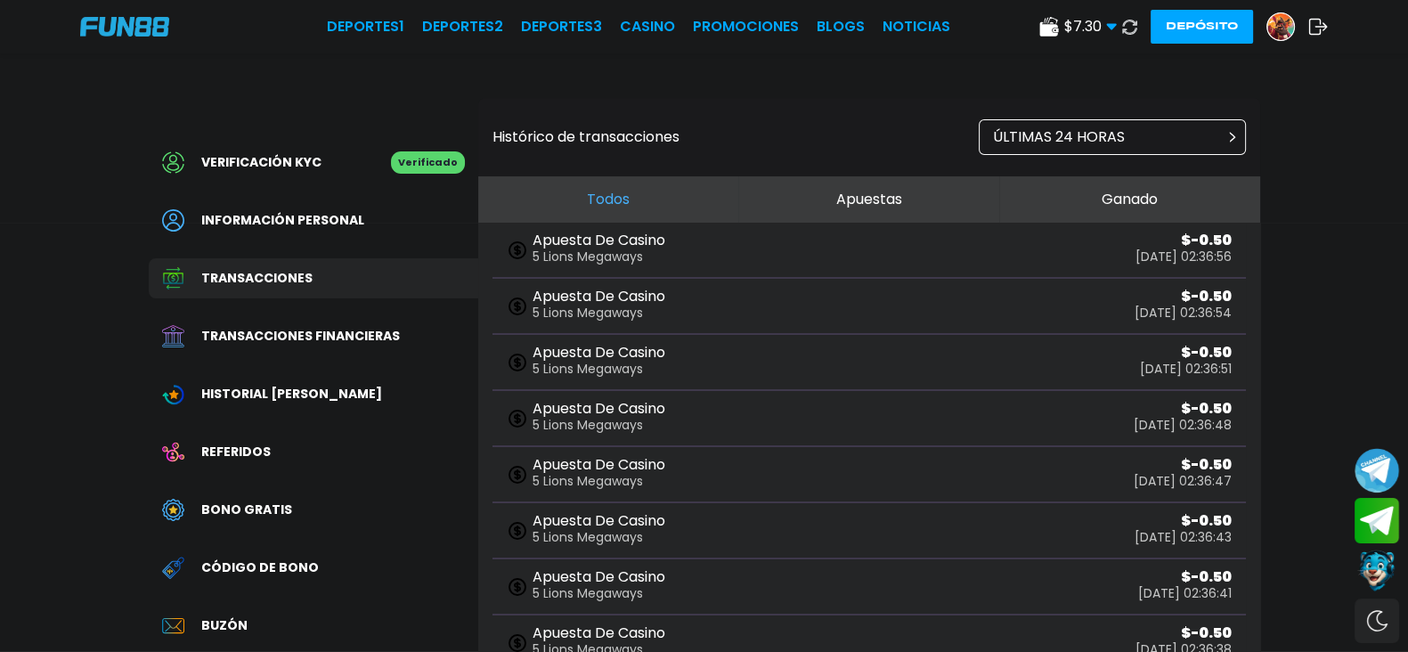
click at [299, 208] on div "Información personal" at bounding box center [313, 220] width 329 height 40
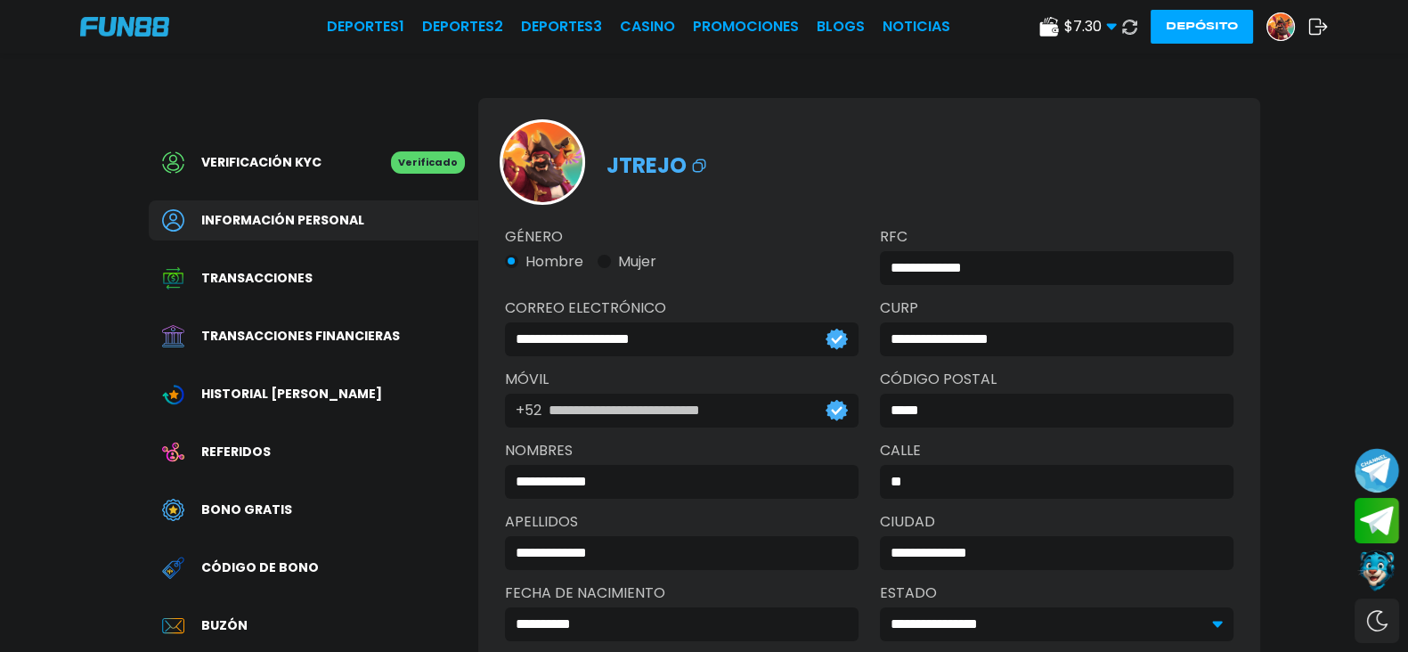
click at [299, 208] on div "Información personal" at bounding box center [313, 220] width 329 height 40
click at [620, 27] on link "CASINO" at bounding box center [647, 26] width 55 height 21
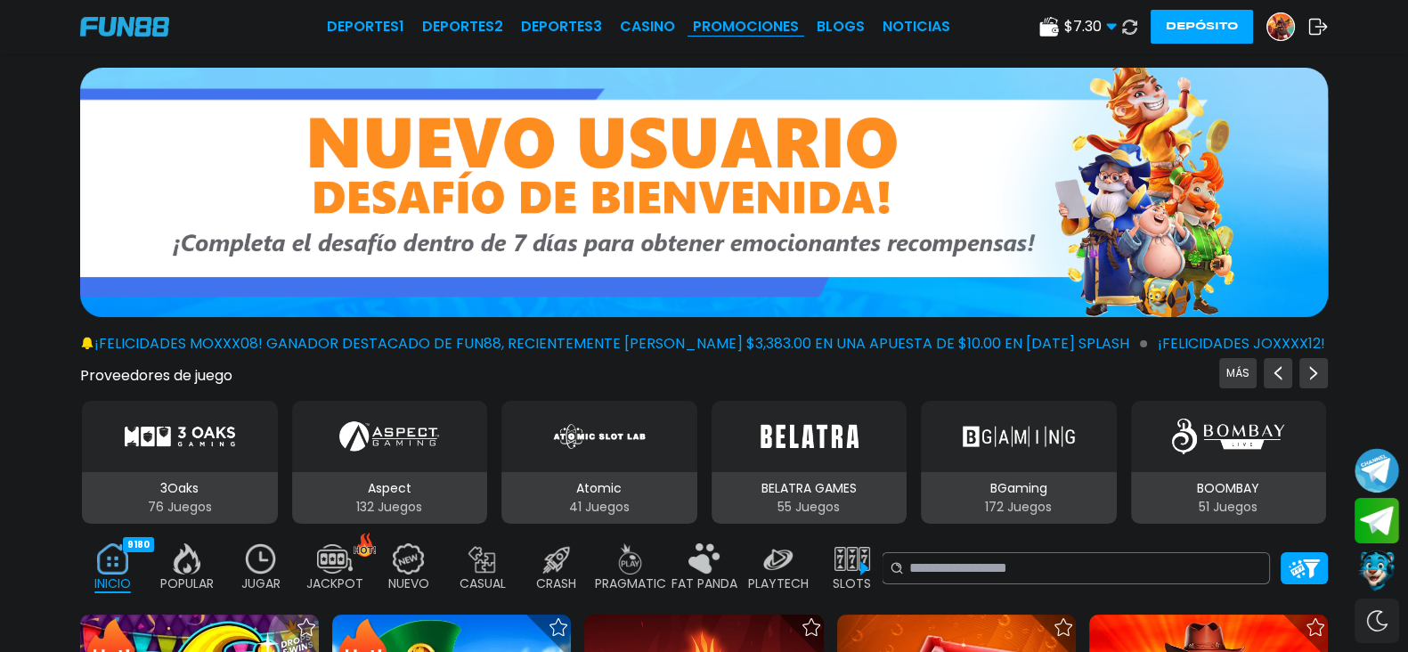
click at [693, 34] on link "Promociones" at bounding box center [746, 26] width 106 height 21
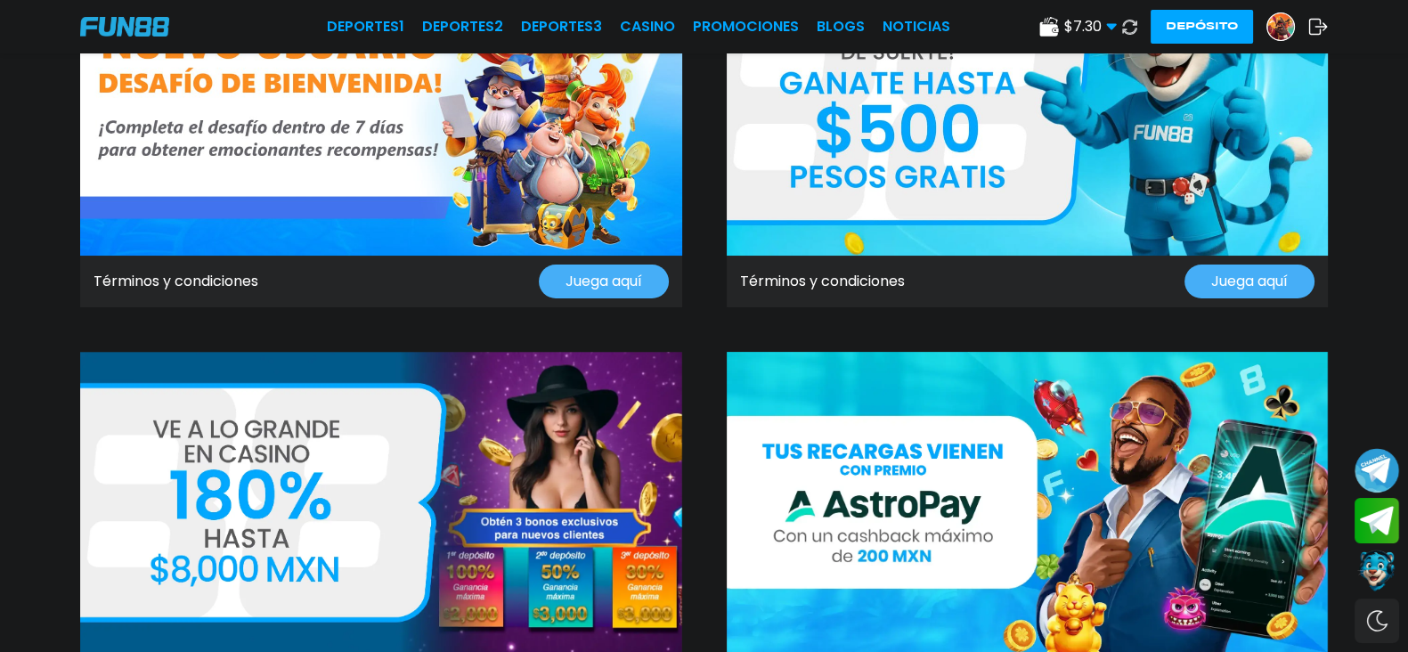
scroll to position [222, 0]
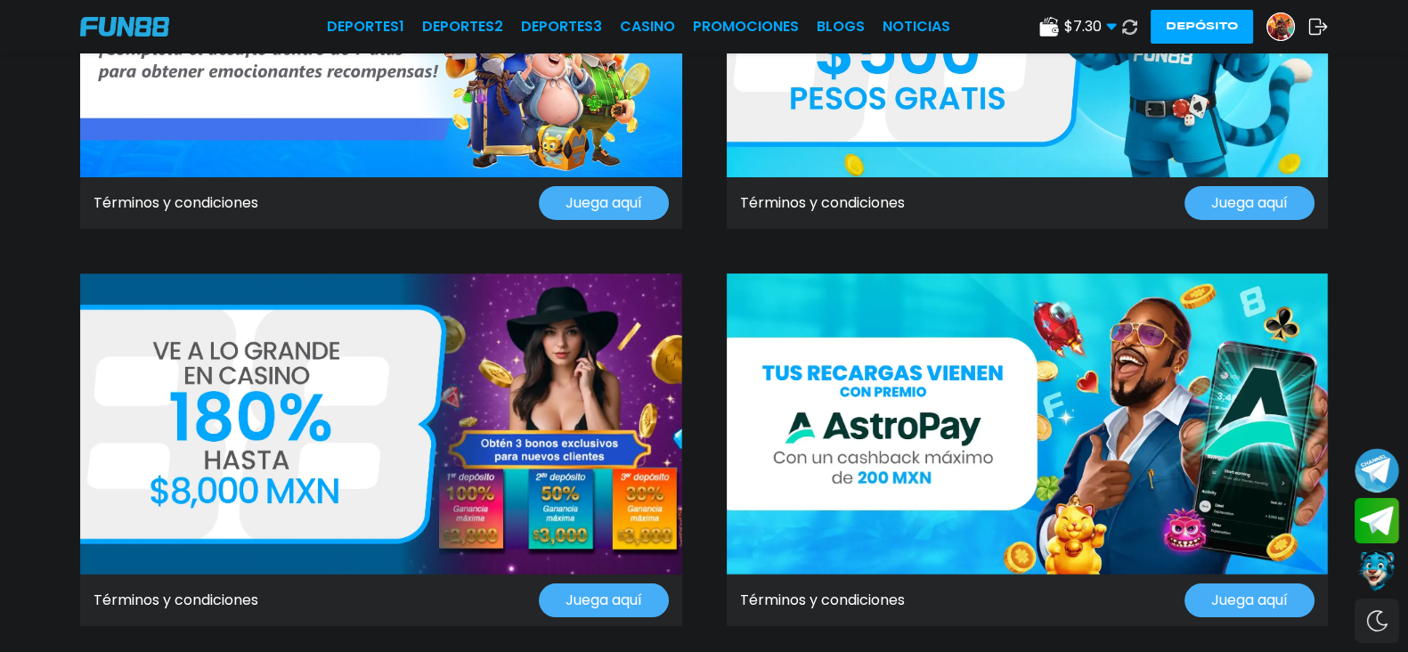
click at [1116, 18] on button at bounding box center [1129, 27] width 26 height 26
click at [1086, 18] on div "$ 7.30 Dinero Real $ 7.30 Depósito Retiro Depósito" at bounding box center [1183, 27] width 288 height 34
